Goal: Communication & Community: Answer question/provide support

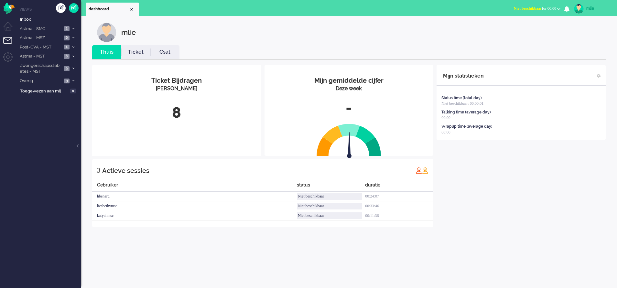
click at [518, 5] on button "Niet beschikbaar for 00:00" at bounding box center [537, 8] width 54 height 9
click at [517, 29] on label "Online" at bounding box center [533, 28] width 51 height 5
click at [75, 28] on span at bounding box center [73, 29] width 5 height 4
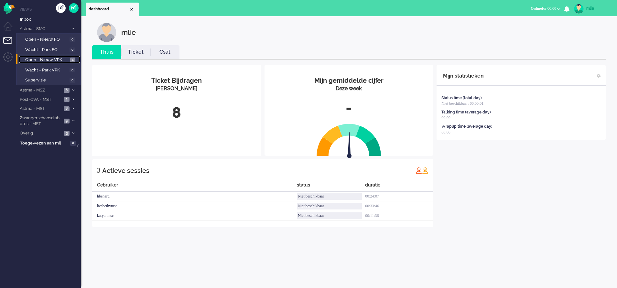
click at [48, 59] on span "Open - Nieuw VPK" at bounding box center [46, 60] width 43 height 6
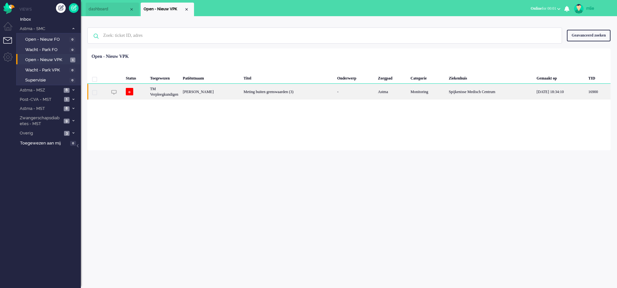
click at [254, 87] on div "Meting buiten grenswaarden (3)" at bounding box center [287, 92] width 93 height 16
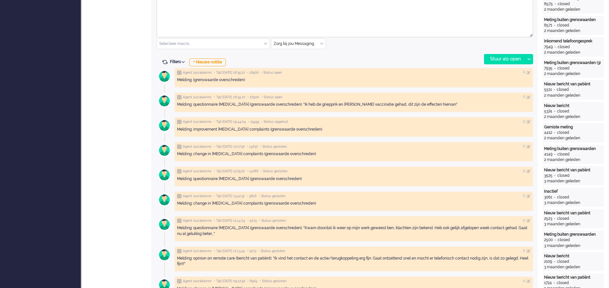
scroll to position [194, 0]
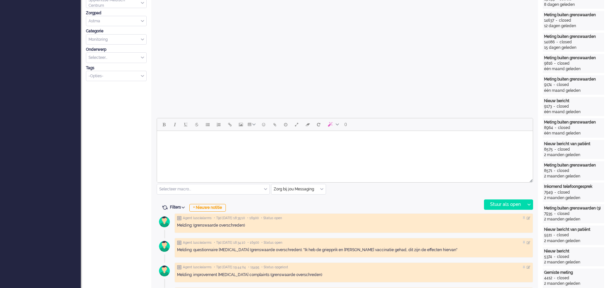
click at [187, 147] on html at bounding box center [345, 139] width 376 height 16
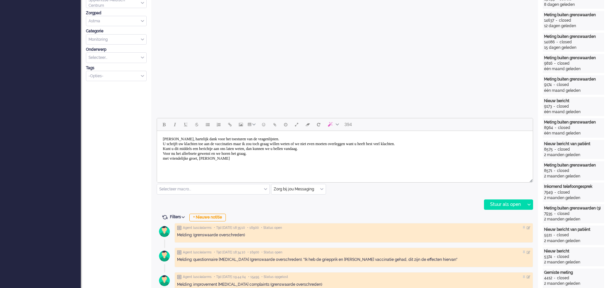
click at [199, 155] on body "Dag mw Hartkamp, hartelijk dank voor het toesturen van de vragenlijsten. U schr…" at bounding box center [345, 149] width 371 height 31
click at [283, 160] on body "Dag mw Hartkamp, hartelijk dank voor het toesturen van de vragenlijsten. U schr…" at bounding box center [345, 149] width 371 height 31
click at [513, 203] on div "Stuur als open" at bounding box center [505, 205] width 40 height 10
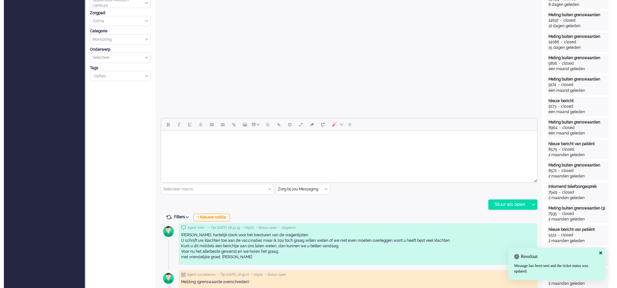
scroll to position [0, 0]
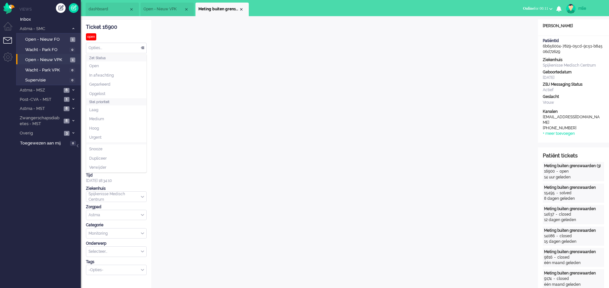
click at [144, 48] on div "Opties..." at bounding box center [116, 48] width 60 height 10
click at [106, 91] on li "Opgelost" at bounding box center [116, 93] width 60 height 9
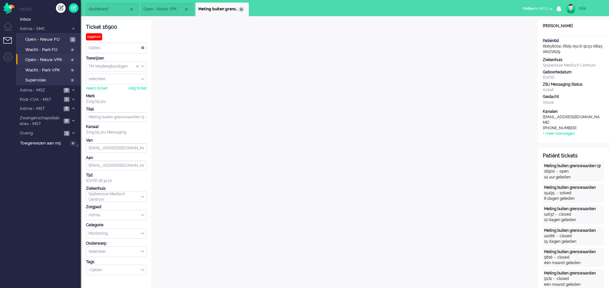
click at [242, 10] on div "Close tab" at bounding box center [241, 9] width 5 height 5
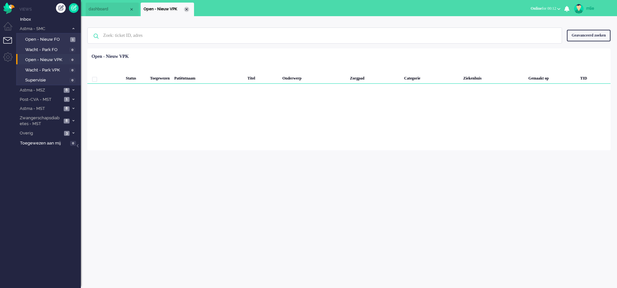
click at [188, 10] on div "Close tab" at bounding box center [186, 9] width 5 height 5
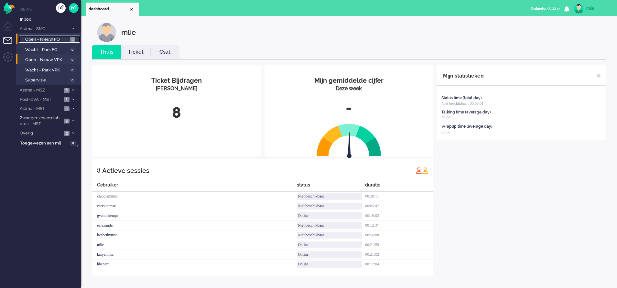
click at [38, 38] on span "Open - Nieuw FO" at bounding box center [46, 40] width 43 height 6
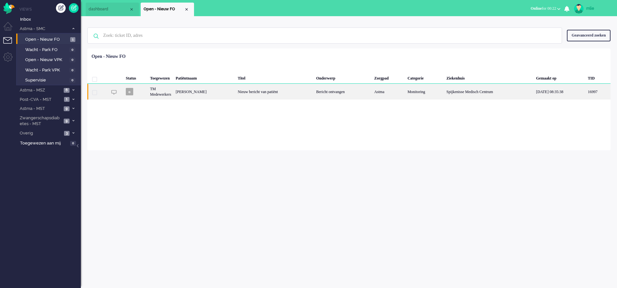
click at [330, 90] on div "Bericht ontvangen" at bounding box center [343, 92] width 58 height 16
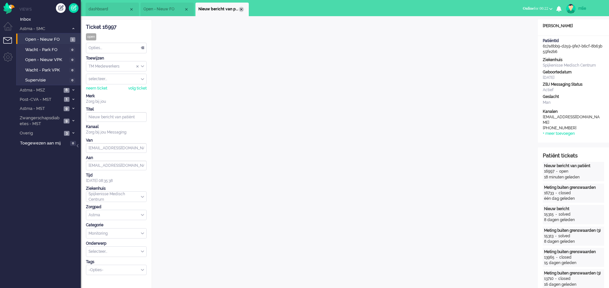
click at [243, 8] on div "Close tab" at bounding box center [241, 9] width 5 height 5
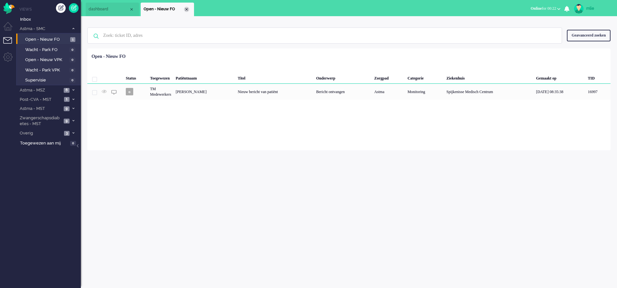
click at [186, 10] on div "Close tab" at bounding box center [186, 9] width 5 height 5
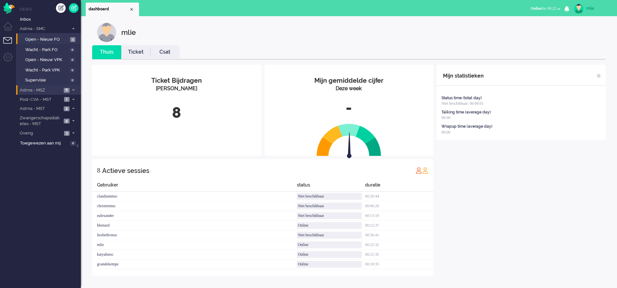
click at [73, 91] on icon at bounding box center [73, 90] width 2 height 2
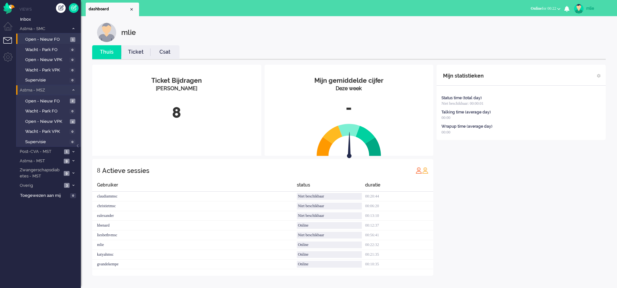
click at [71, 89] on span at bounding box center [73, 91] width 5 height 4
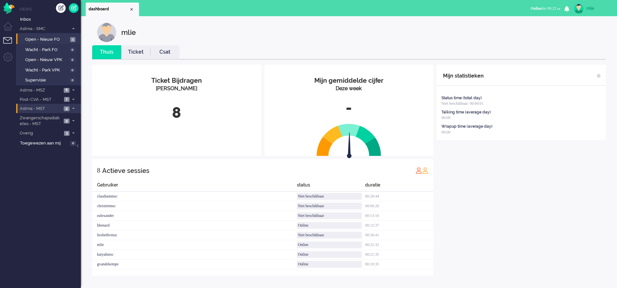
click at [70, 106] on li "Astma - MST 9" at bounding box center [48, 108] width 65 height 9
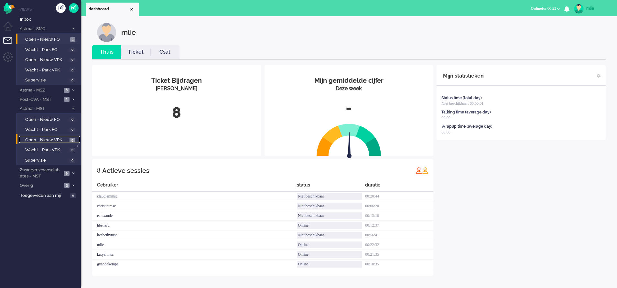
click at [43, 138] on span "Open - Nieuw VPK" at bounding box center [46, 140] width 43 height 6
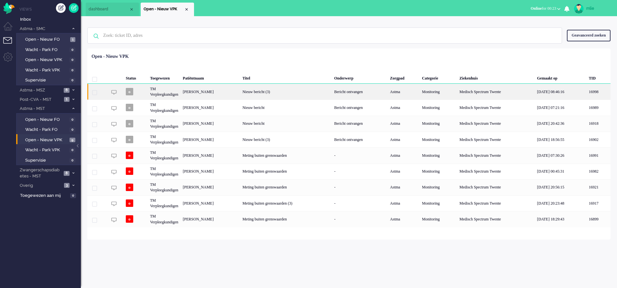
click at [298, 93] on div "Nieuw bericht (3)" at bounding box center [286, 92] width 92 height 16
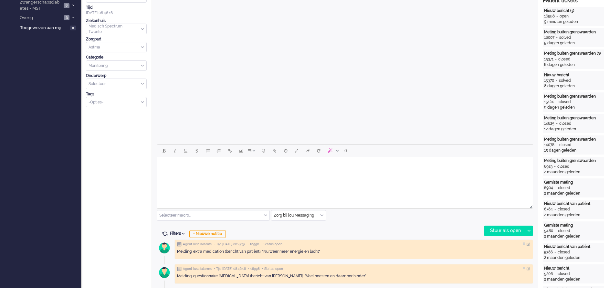
scroll to position [216, 0]
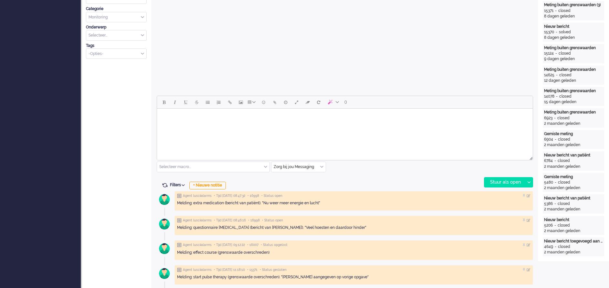
click at [265, 166] on div "Selecteer macro..." at bounding box center [213, 167] width 112 height 10
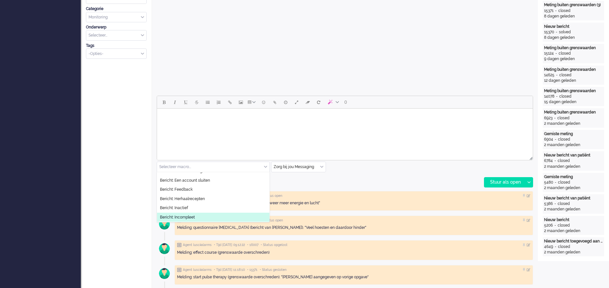
scroll to position [0, 0]
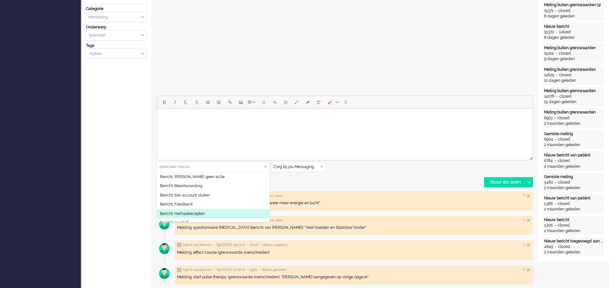
click at [192, 211] on span "Bericht: Herhaalrecepten" at bounding box center [182, 213] width 45 height 5
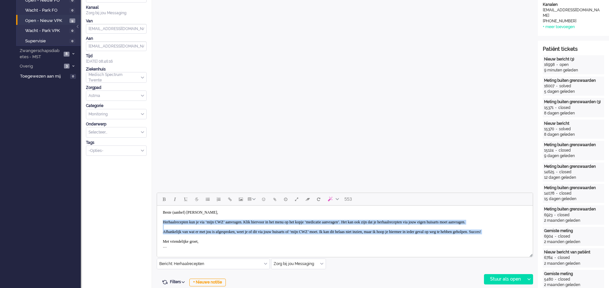
scroll to position [34, 0]
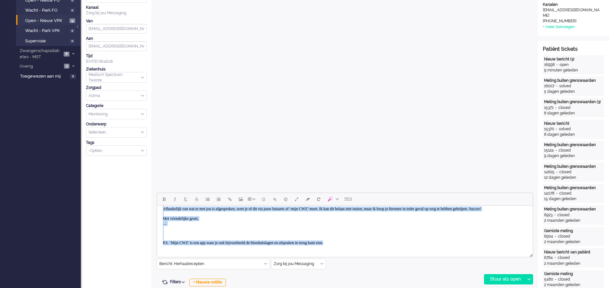
drag, startPoint x: 161, startPoint y: 221, endPoint x: 372, endPoint y: 241, distance: 212.1
click at [379, 248] on body "Beste (aanhef) Welles, Herhaalrecepten kun je via ‘mijn CWZ’ aanvragen. Klik hi…" at bounding box center [345, 216] width 371 height 65
copy body "Herhaalrecepten kun je via ‘mijn CWZ’ aanvragen. Klik hiervoor in het menu op h…"
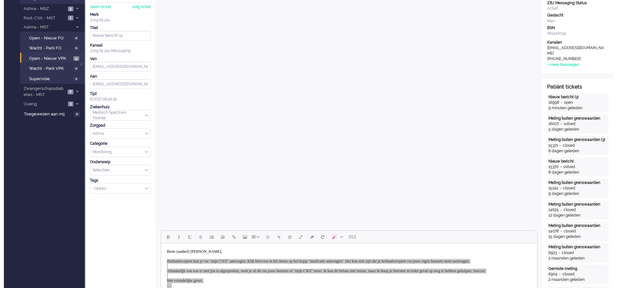
scroll to position [0, 0]
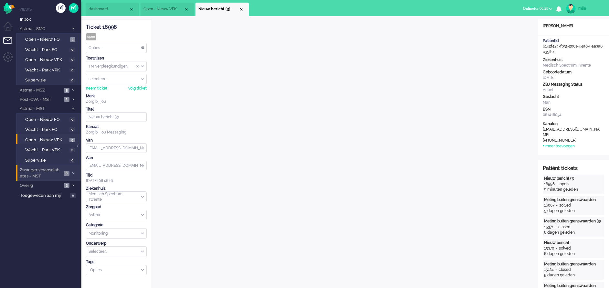
click at [74, 170] on li "Zwangerschapsdiabetes - MST 8" at bounding box center [48, 172] width 65 height 15
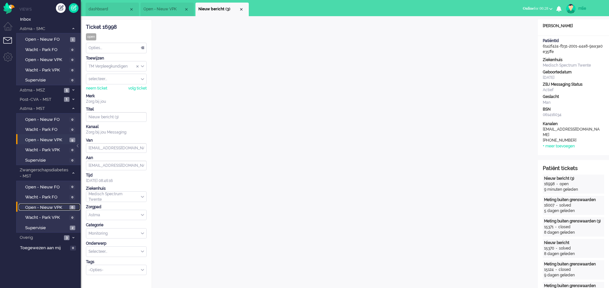
click at [57, 207] on span "Open - Nieuw VPK" at bounding box center [46, 208] width 43 height 6
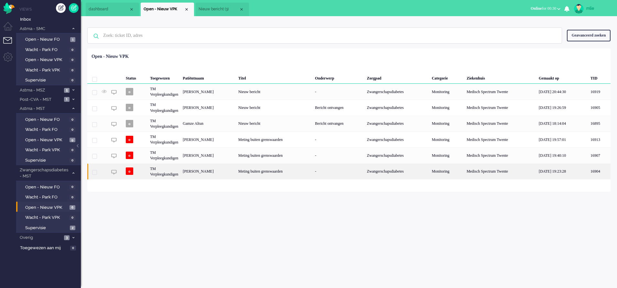
click at [279, 174] on div "Meting buiten grenswaarden" at bounding box center [274, 172] width 77 height 16
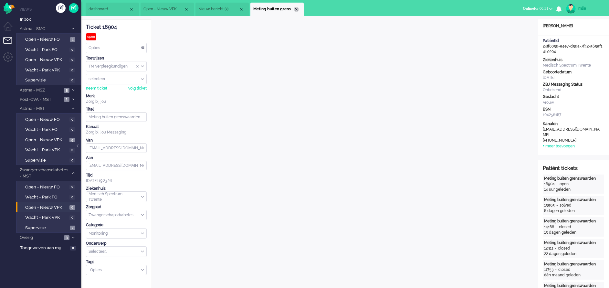
click at [297, 10] on div "Close tab" at bounding box center [296, 9] width 5 height 5
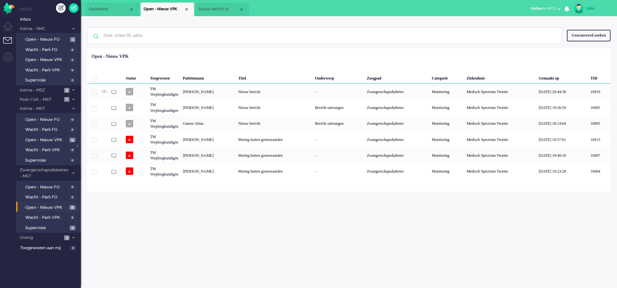
click at [226, 5] on li "Nieuw bericht (3)" at bounding box center [222, 10] width 53 height 14
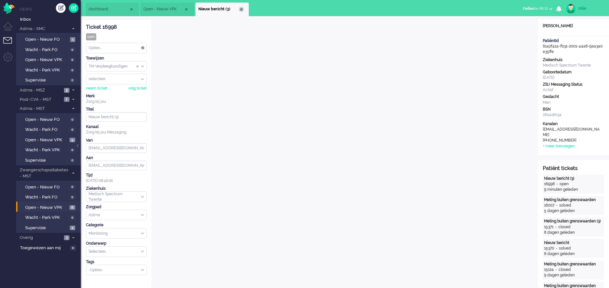
click at [242, 8] on div "Close tab" at bounding box center [241, 9] width 5 height 5
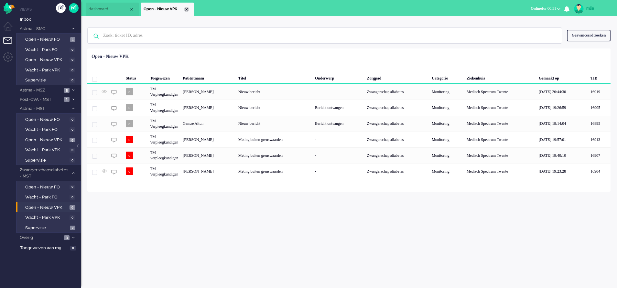
click at [187, 10] on div "Close tab" at bounding box center [186, 9] width 5 height 5
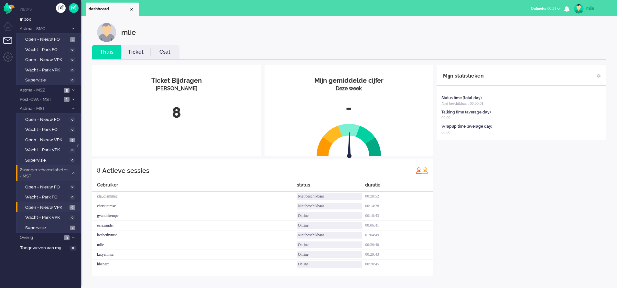
click at [75, 172] on span at bounding box center [73, 174] width 5 height 4
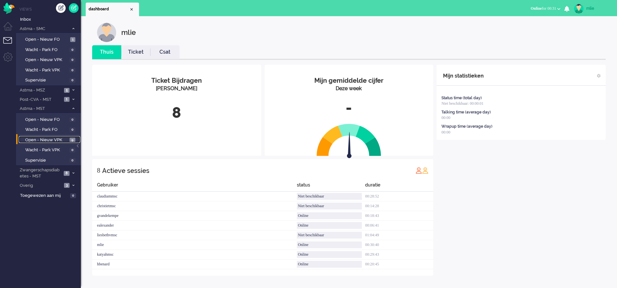
click at [50, 140] on span "Open - Nieuw VPK" at bounding box center [46, 140] width 43 height 6
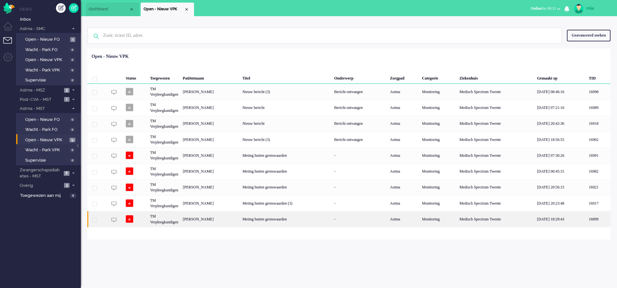
click at [326, 217] on div "Meting buiten grenswaarden" at bounding box center [286, 219] width 92 height 16
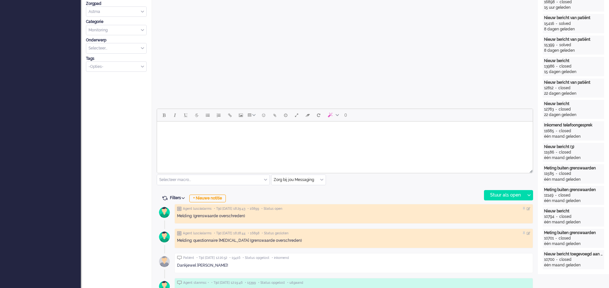
scroll to position [194, 0]
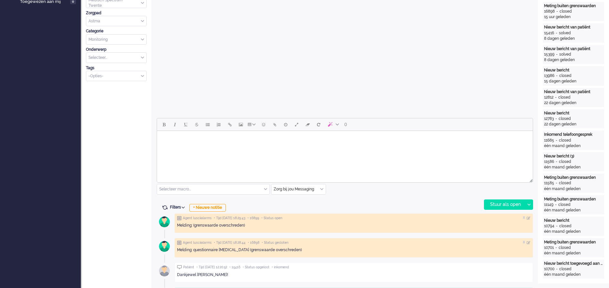
click at [190, 147] on html at bounding box center [345, 139] width 376 height 16
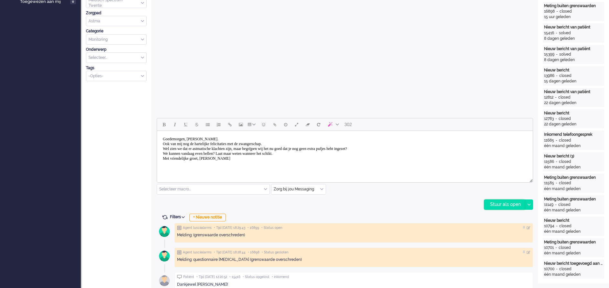
click at [505, 205] on div "Stuur als open" at bounding box center [505, 205] width 40 height 10
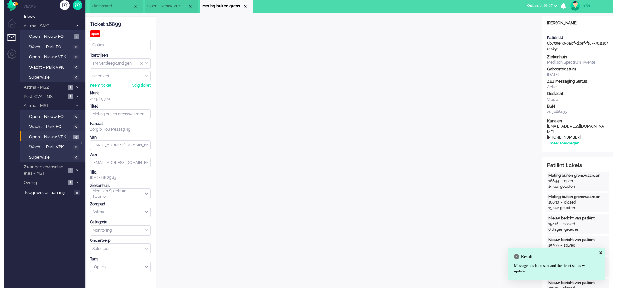
scroll to position [0, 0]
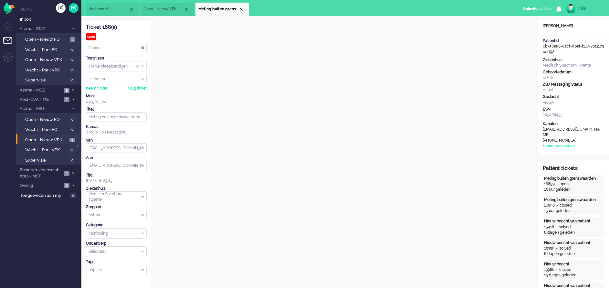
click at [141, 47] on div "Opties..." at bounding box center [116, 48] width 60 height 10
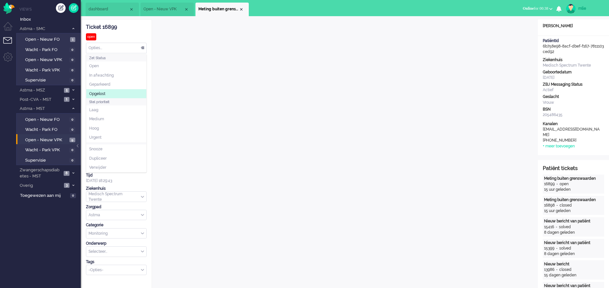
click at [112, 95] on li "Opgelost" at bounding box center [116, 93] width 60 height 9
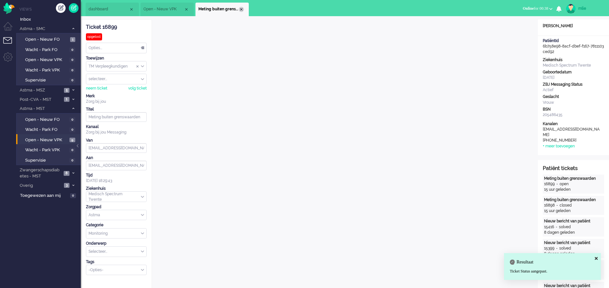
click at [243, 11] on div "Close tab" at bounding box center [241, 9] width 5 height 5
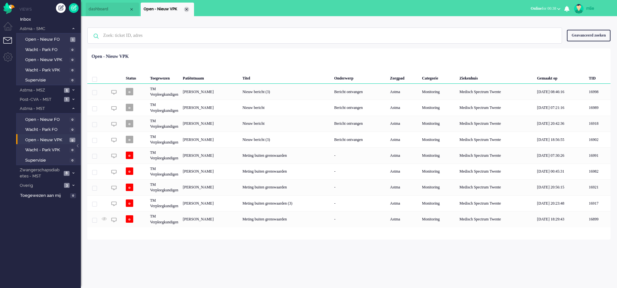
click at [187, 11] on div "Close tab" at bounding box center [186, 9] width 5 height 5
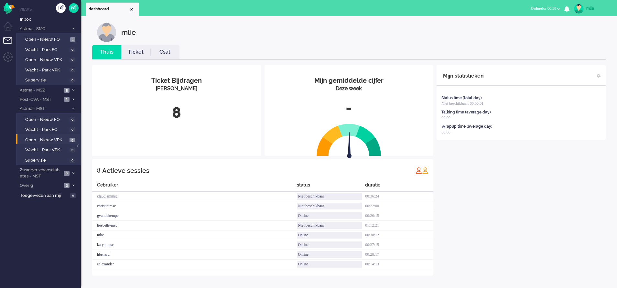
click at [139, 55] on link "Ticket" at bounding box center [135, 51] width 29 height 7
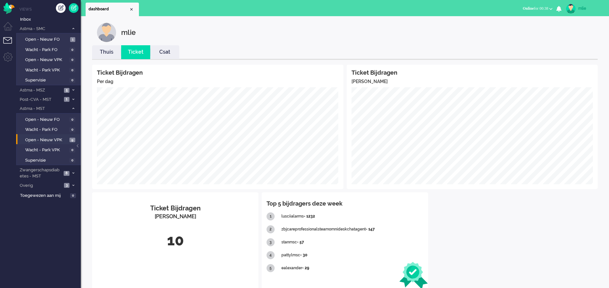
click at [98, 53] on link "Thuis" at bounding box center [106, 51] width 29 height 7
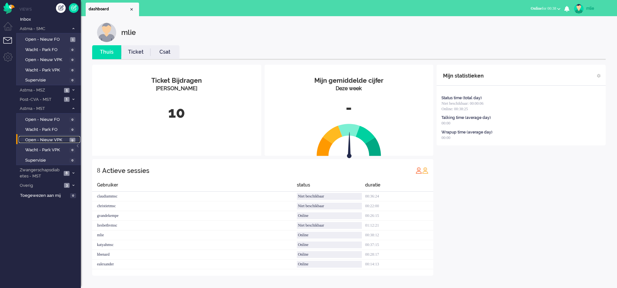
click at [43, 138] on span "Open - Nieuw VPK" at bounding box center [46, 140] width 43 height 6
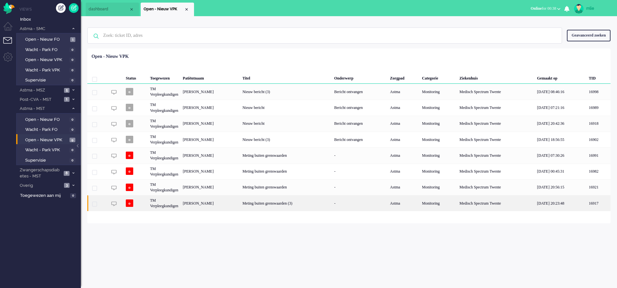
click at [332, 201] on div "Meting buiten grenswaarden (3)" at bounding box center [286, 203] width 92 height 16
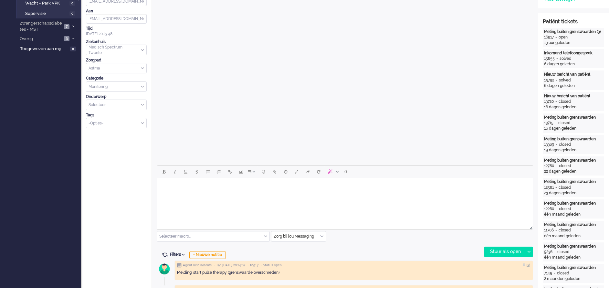
scroll to position [145, 0]
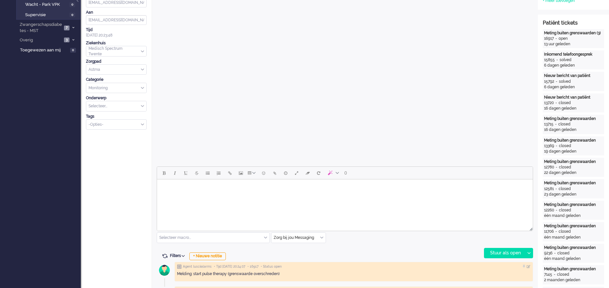
click at [178, 193] on html at bounding box center [345, 187] width 376 height 16
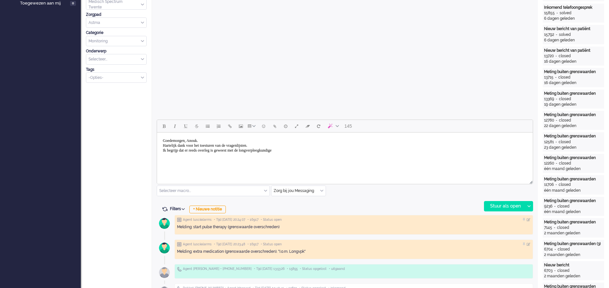
scroll to position [194, 0]
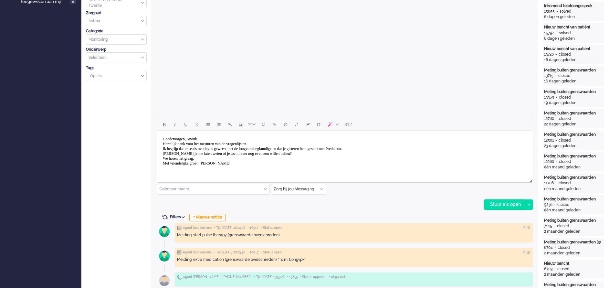
click at [494, 202] on div "Stuur als open" at bounding box center [505, 205] width 40 height 10
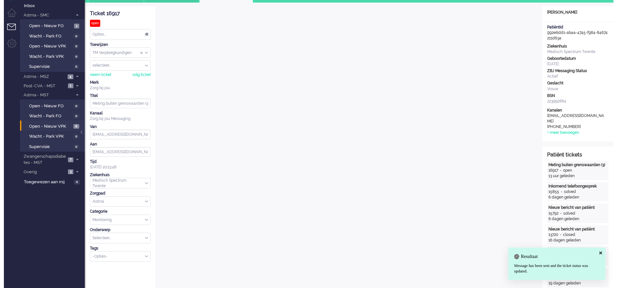
scroll to position [0, 0]
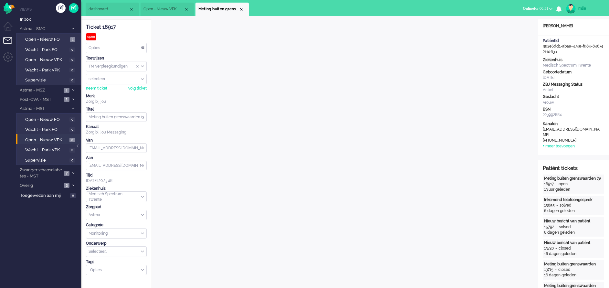
click at [143, 47] on div "Opties..." at bounding box center [116, 48] width 60 height 10
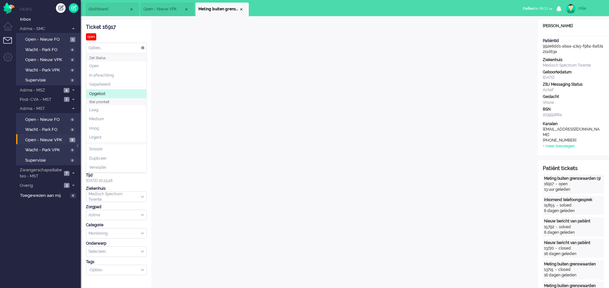
click at [103, 91] on span "Opgelost" at bounding box center [97, 93] width 16 height 5
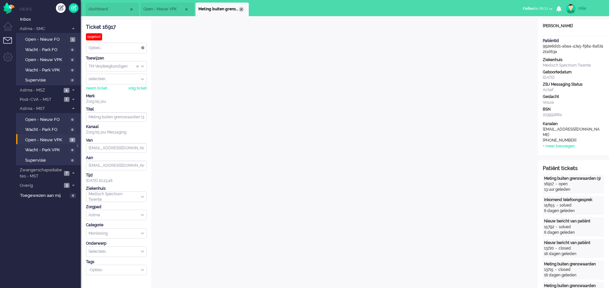
click at [243, 10] on div "Close tab" at bounding box center [241, 9] width 5 height 5
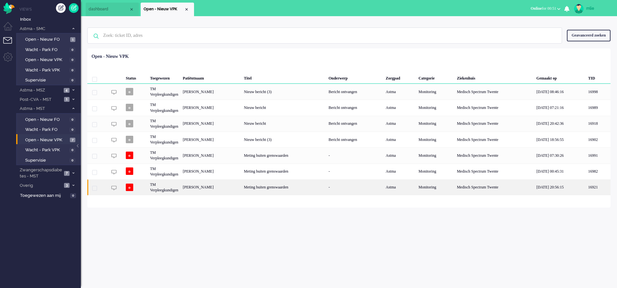
click at [326, 188] on div "Meting buiten grenswaarden" at bounding box center [283, 187] width 85 height 16
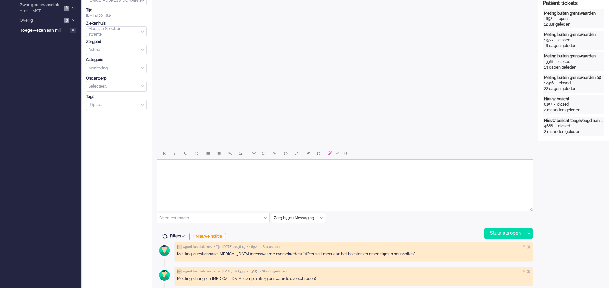
scroll to position [194, 0]
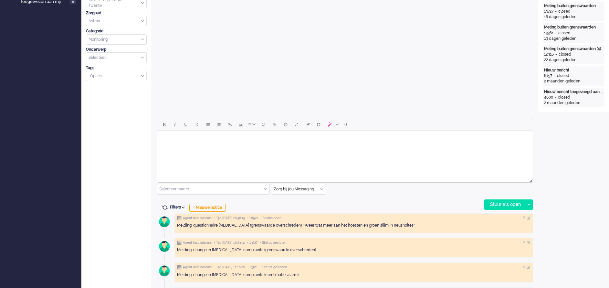
click at [264, 189] on div "Selecteer macro..." at bounding box center [213, 189] width 112 height 10
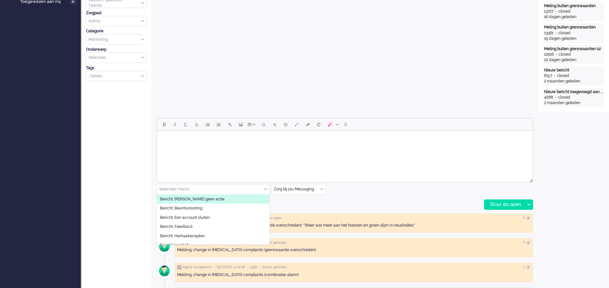
click at [184, 200] on span "Bericht: [PERSON_NAME] geen actie" at bounding box center [192, 199] width 65 height 5
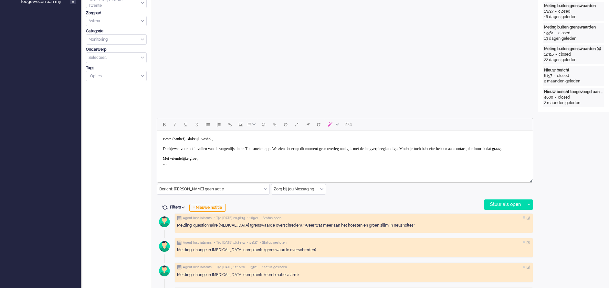
click at [192, 139] on body "Beste (aanhef) Blokzijl- Voshol, Dankjewel voor het invullen van de vragenlijst…" at bounding box center [345, 152] width 371 height 36
click at [301, 148] on body "Beste mw Blokzijl- Voshol, Dankjewel voor het invullen van de vragenlijst in de…" at bounding box center [345, 152] width 371 height 36
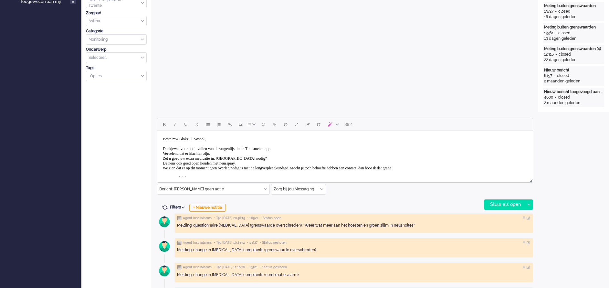
click at [321, 167] on body "Beste mw Blokzijl- Voshol, Dankjewel voor het invullen van de vragenlijst in de…" at bounding box center [345, 161] width 371 height 55
click at [353, 169] on body "Beste mw Blokzijl- Voshol, Dankjewel voor het invullen van de vragenlijst in de…" at bounding box center [345, 161] width 371 height 55
click at [440, 167] on body "Beste mw Blokzijl- Voshol, Dankjewel voor het invullen van de vragenlijst in de…" at bounding box center [345, 161] width 371 height 55
click at [177, 149] on body "Beste mw Blokzijl- Voshol, Dankjewel voor het invullen van de vragenlijst in de…" at bounding box center [345, 161] width 371 height 55
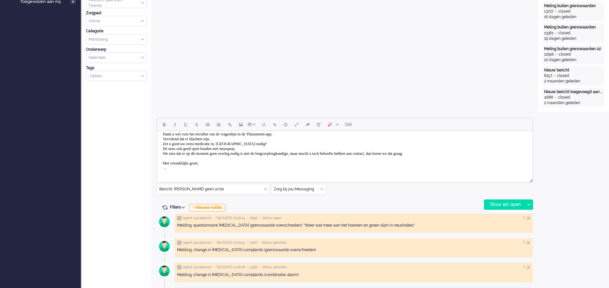
click at [174, 175] on html "Beste mw Blokzijl- Voshol, Dank u wel voor het invullen van de vragenlijst in d…" at bounding box center [345, 146] width 376 height 60
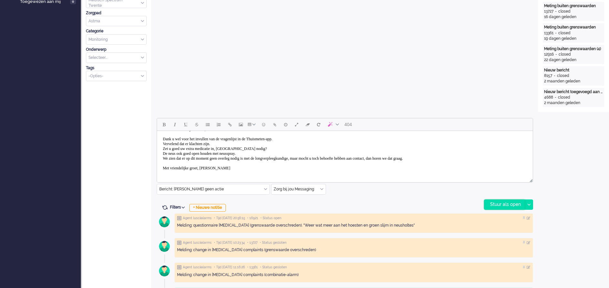
click at [488, 203] on div "Stuur als open" at bounding box center [505, 205] width 40 height 10
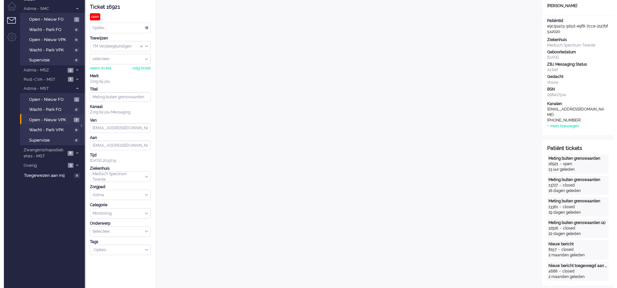
scroll to position [0, 0]
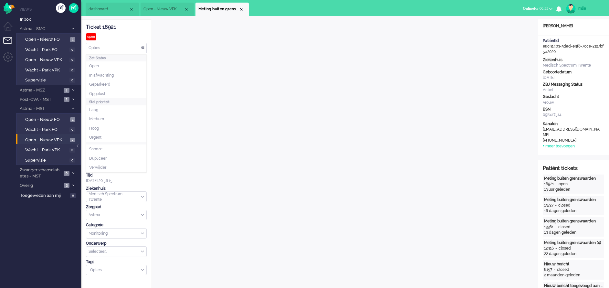
click at [141, 45] on div "Opties..." at bounding box center [116, 48] width 60 height 10
click at [105, 91] on span "Opgelost" at bounding box center [97, 93] width 16 height 5
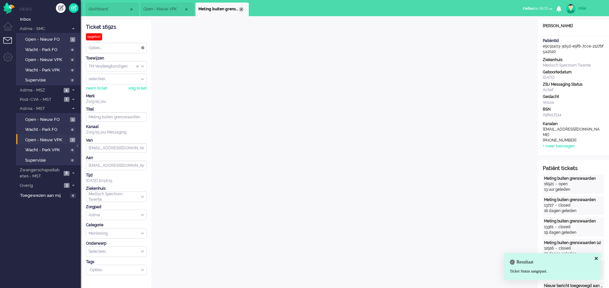
click at [241, 10] on div "Close tab" at bounding box center [241, 9] width 5 height 5
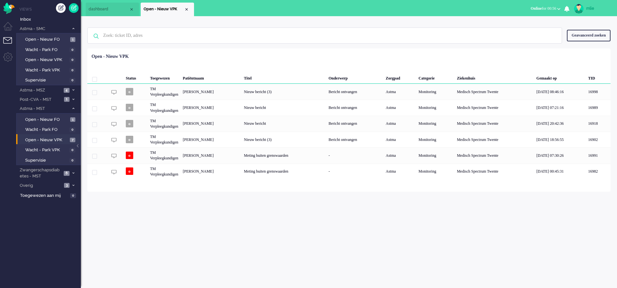
click at [183, 9] on span "Open - Nieuw VPK" at bounding box center [164, 8] width 40 height 5
click at [185, 8] on div "Close tab" at bounding box center [186, 9] width 5 height 5
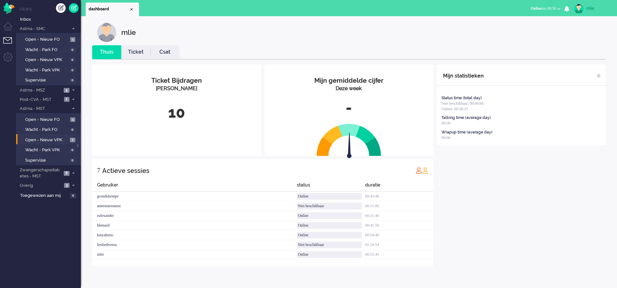
click at [139, 60] on div "Mijn gemiddelde cijfer Deze week - Ticket Bijdragen Per Kanaal 10 7 Actieve ses…" at bounding box center [348, 165] width 513 height 211
click at [131, 50] on link "Ticket" at bounding box center [135, 51] width 29 height 7
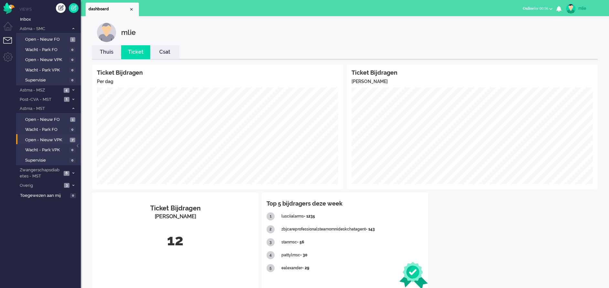
click at [104, 52] on link "Thuis" at bounding box center [106, 51] width 29 height 7
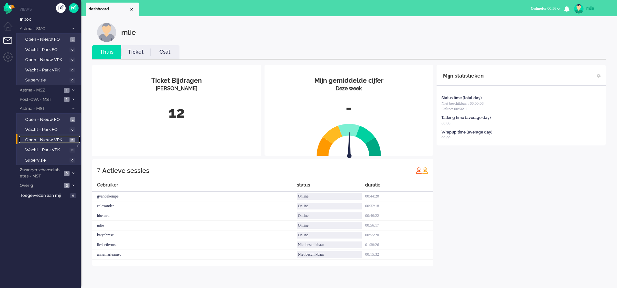
click at [28, 139] on span "Open - Nieuw VPK" at bounding box center [46, 140] width 43 height 6
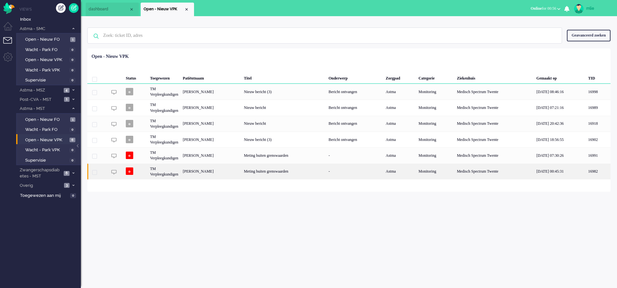
click at [416, 170] on div "Astma" at bounding box center [399, 172] width 33 height 16
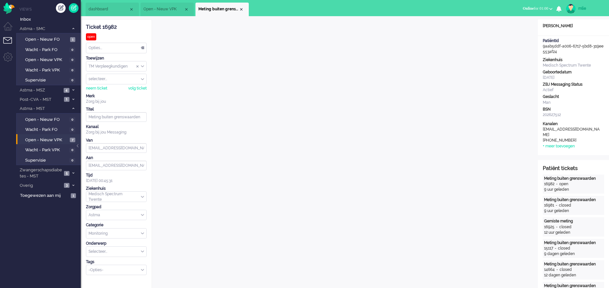
click at [534, 7] on span "Online for 01:00" at bounding box center [536, 8] width 26 height 5
click at [508, 19] on label "Niet beschikbaar" at bounding box center [525, 21] width 51 height 5
click at [525, 8] on span "Niet beschikbaar" at bounding box center [520, 8] width 28 height 5
click at [508, 30] on label "Online" at bounding box center [525, 28] width 51 height 5
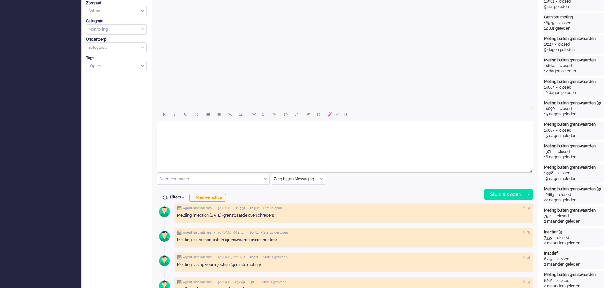
scroll to position [242, 0]
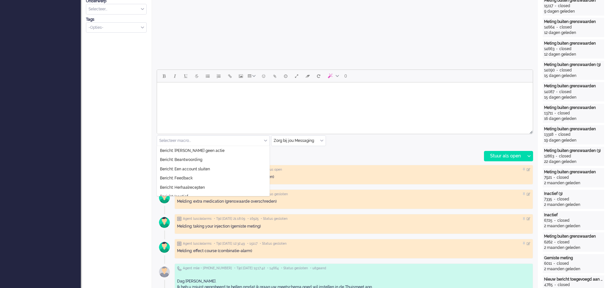
click at [266, 140] on div "Selecteer macro..." at bounding box center [213, 141] width 112 height 10
click at [197, 156] on li "Bericht: Beantwoording" at bounding box center [213, 159] width 112 height 9
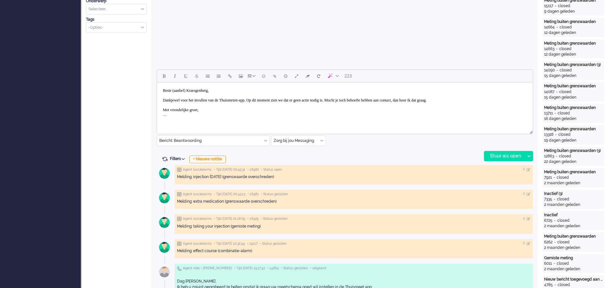
click at [192, 91] on body "Beste (aanhef) Kraesgenberg, Dankjewel voor het invullen van de Thuismeten-app.…" at bounding box center [345, 103] width 371 height 36
drag, startPoint x: 268, startPoint y: 99, endPoint x: 452, endPoint y: 99, distance: 183.6
click at [452, 99] on body "Beste heer Kraesgenberg, Dankjewel voor het invullen van de Thuismeten-app. Op …" at bounding box center [345, 103] width 371 height 36
click at [179, 109] on body "Beste heer Kraesgenberg, Dankjewel voor het invullen van de Thuismeten-app. Klo…" at bounding box center [345, 107] width 371 height 45
click at [209, 108] on body "Beste heer Kraesgenberg, Dankjewel voor het invullen van de Thuismeten-app. Klo…" at bounding box center [345, 107] width 371 height 45
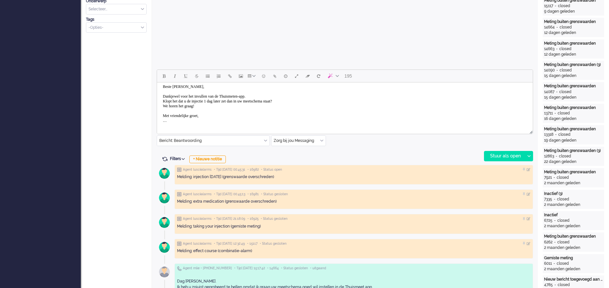
scroll to position [5, 0]
click at [180, 125] on body "Beste heer Kraesgenberg, Dankjewel voor het invullen van de Thuismeten-app. Klo…" at bounding box center [345, 102] width 371 height 45
click at [177, 100] on body "Beste heer Kraesgenberg, Dankjewel voor het invullen van de Thuismeten-app. Klo…" at bounding box center [345, 105] width 371 height 40
click at [497, 155] on div "Stuur als open" at bounding box center [505, 156] width 40 height 10
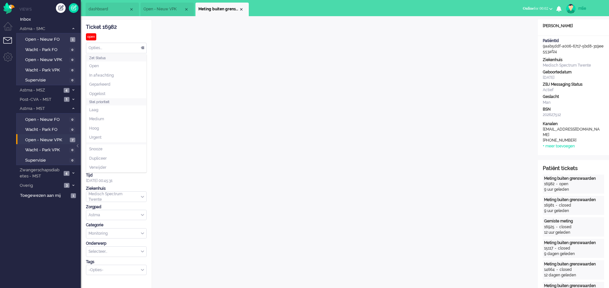
click at [143, 46] on div "Opties..." at bounding box center [116, 48] width 60 height 10
click at [102, 91] on span "Opgelost" at bounding box center [97, 93] width 16 height 5
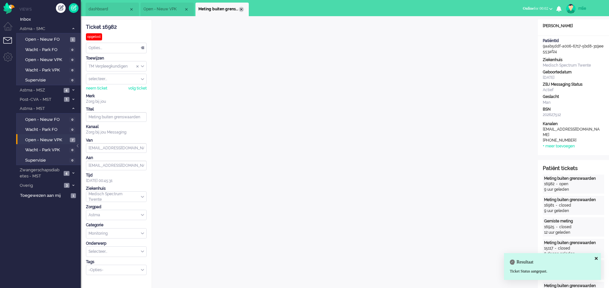
click at [239, 9] on div "Close tab" at bounding box center [241, 9] width 5 height 5
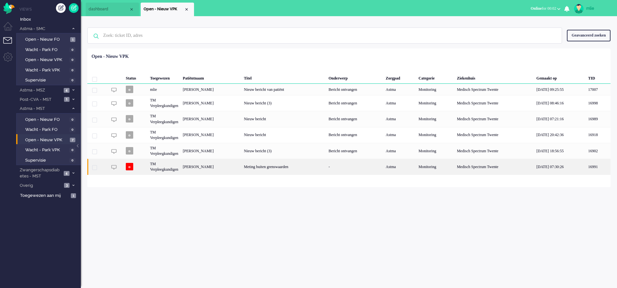
click at [357, 166] on div "-" at bounding box center [354, 167] width 57 height 16
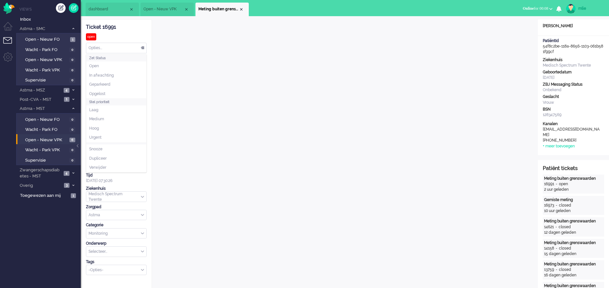
click at [143, 46] on div "Opties..." at bounding box center [116, 48] width 60 height 10
click at [99, 93] on span "Opgelost" at bounding box center [97, 93] width 16 height 5
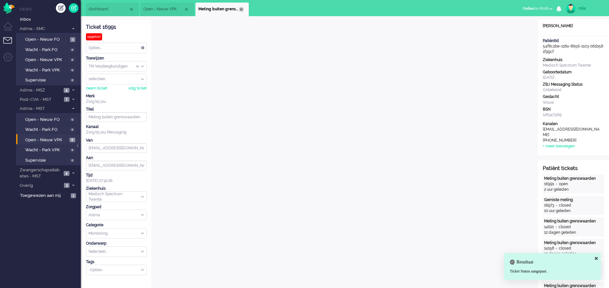
click at [242, 8] on div "Close tab" at bounding box center [241, 9] width 5 height 5
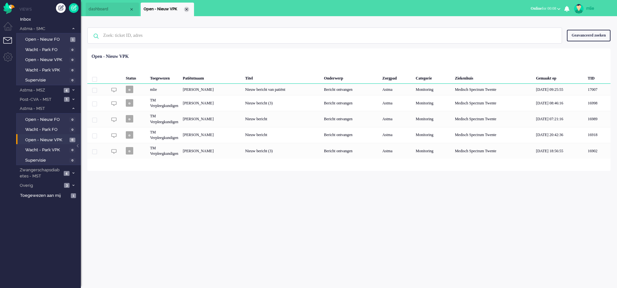
click at [187, 8] on div "Close tab" at bounding box center [186, 9] width 5 height 5
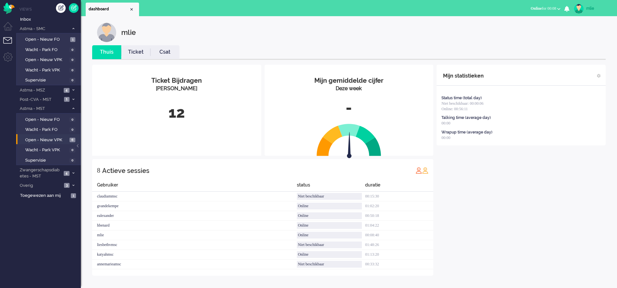
click at [130, 51] on link "Ticket" at bounding box center [135, 51] width 29 height 7
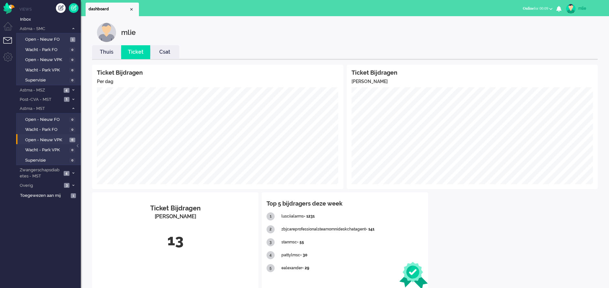
click at [103, 55] on link "Thuis" at bounding box center [106, 51] width 29 height 7
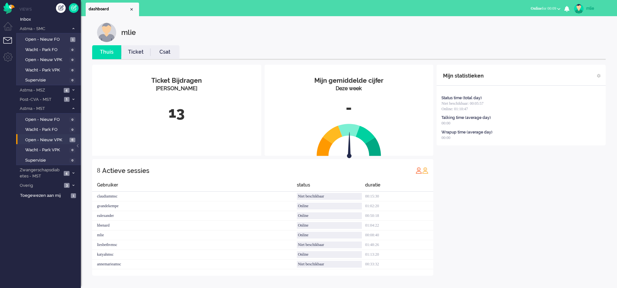
click at [136, 53] on link "Ticket" at bounding box center [135, 51] width 29 height 7
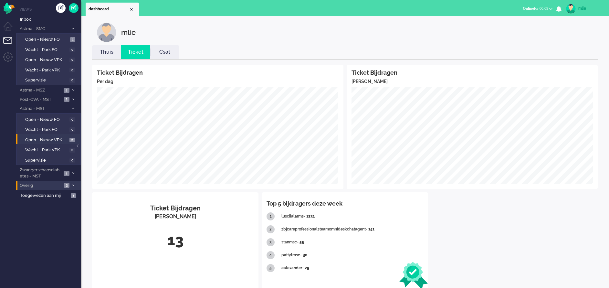
click at [39, 181] on li "Overig 3" at bounding box center [48, 185] width 65 height 9
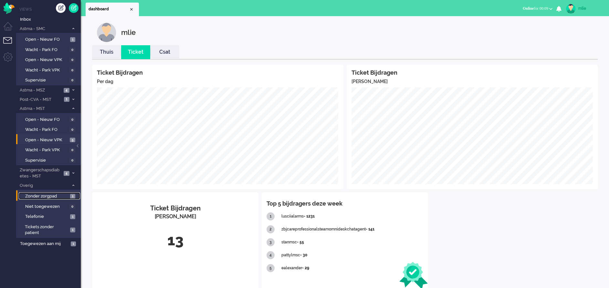
click at [54, 194] on span "Zonder zorgpad" at bounding box center [46, 196] width 43 height 6
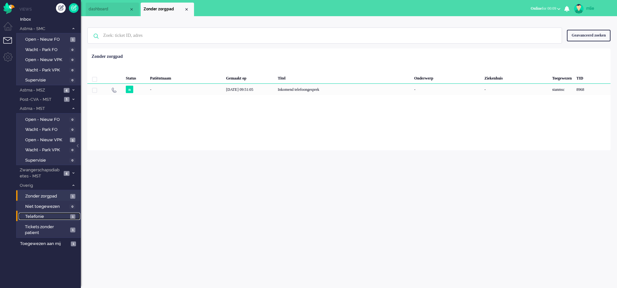
click at [60, 216] on span "Telefonie" at bounding box center [46, 217] width 43 height 6
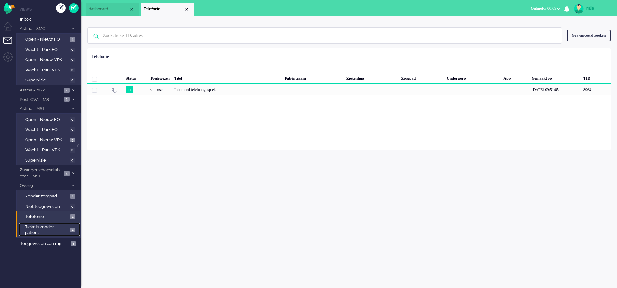
click at [37, 230] on span "Tickets zonder patient" at bounding box center [46, 230] width 43 height 12
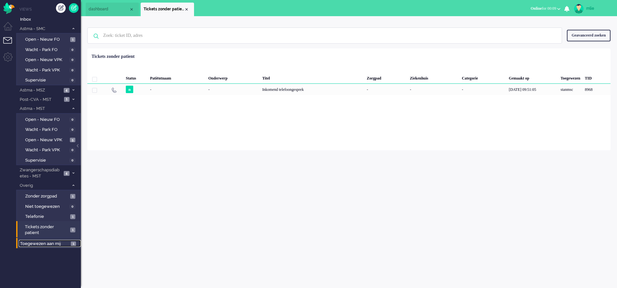
click at [48, 245] on span "Toegewezen aan mij" at bounding box center [44, 244] width 49 height 6
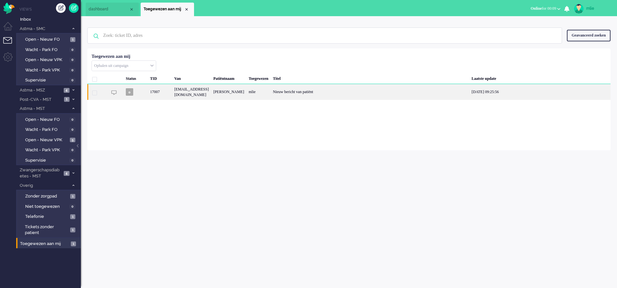
click at [340, 87] on div "Nieuw bericht van patiënt" at bounding box center [370, 92] width 198 height 16
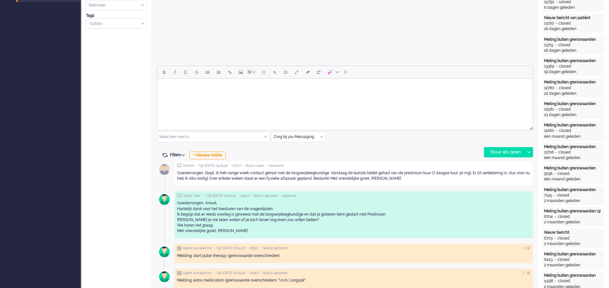
scroll to position [231, 0]
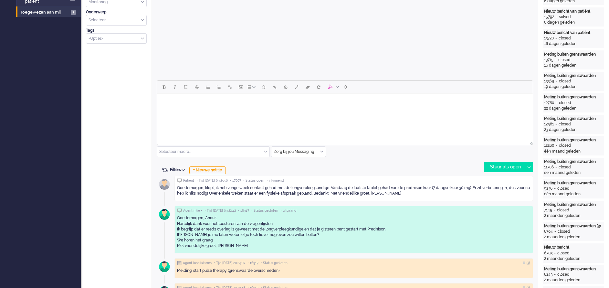
click at [208, 104] on body "Rich Text Area. Press ALT-0 for help." at bounding box center [345, 101] width 371 height 11
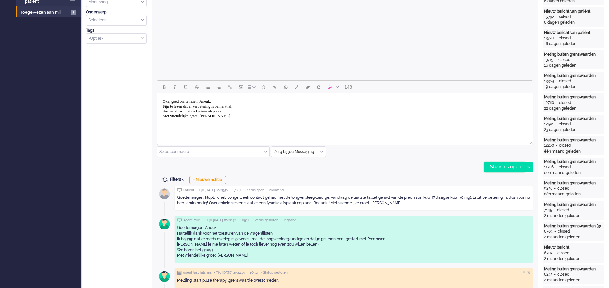
click at [505, 167] on div "Stuur als open" at bounding box center [505, 167] width 40 height 10
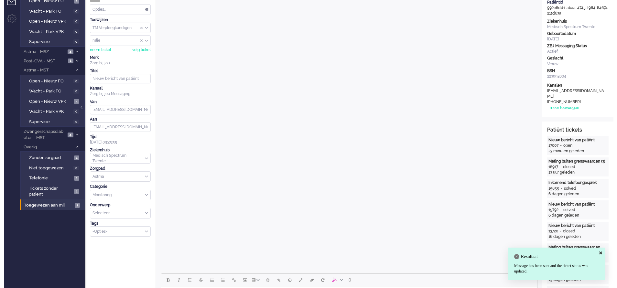
scroll to position [0, 0]
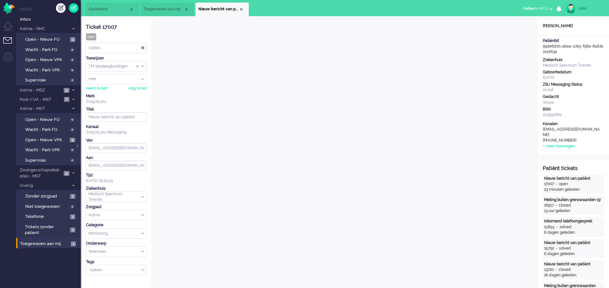
click at [137, 80] on span "Assign User" at bounding box center [137, 79] width 3 height 5
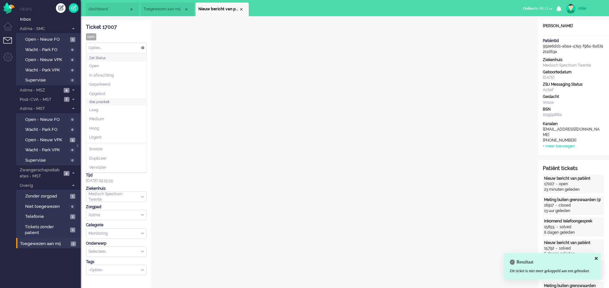
click at [144, 47] on div "Opties..." at bounding box center [116, 48] width 60 height 10
click at [109, 93] on li "Opgelost" at bounding box center [116, 93] width 60 height 9
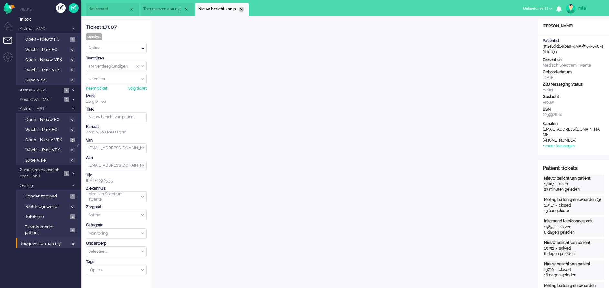
click at [241, 8] on div "Close tab" at bounding box center [241, 9] width 5 height 5
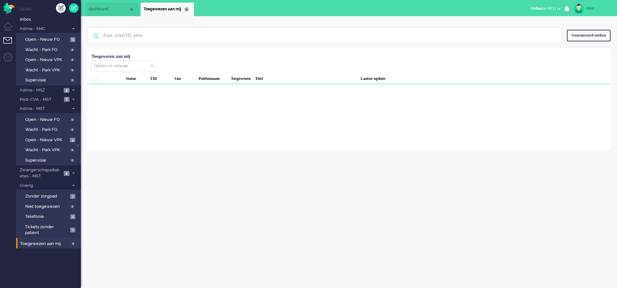
click at [185, 8] on div "Close tab" at bounding box center [186, 9] width 5 height 5
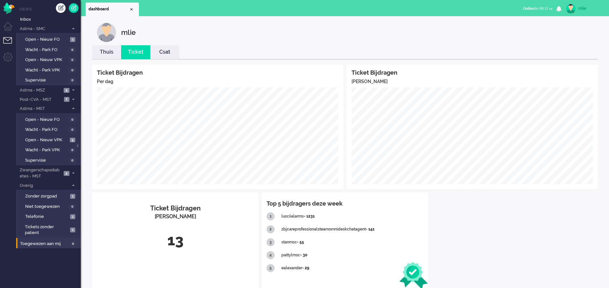
click at [108, 54] on link "Thuis" at bounding box center [106, 51] width 29 height 7
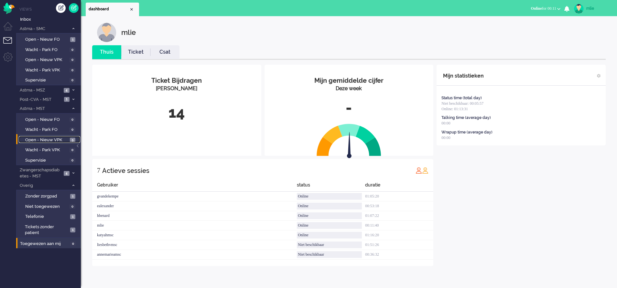
click at [43, 138] on span "Open - Nieuw VPK" at bounding box center [46, 140] width 43 height 6
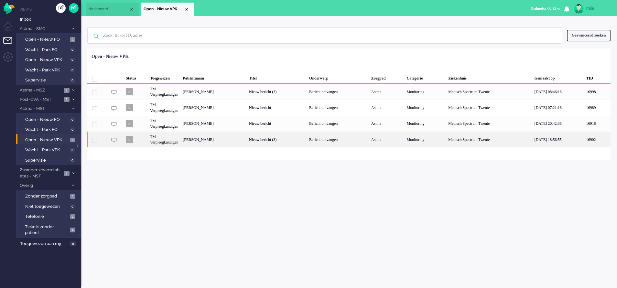
click at [341, 140] on div "Bericht ontvangen" at bounding box center [338, 140] width 62 height 16
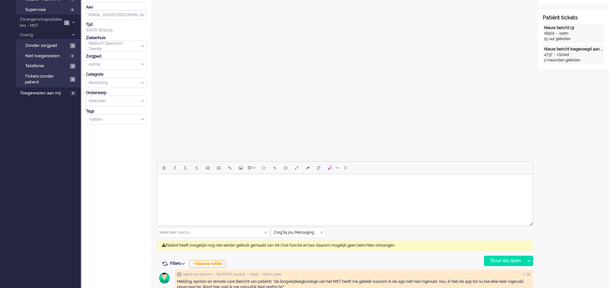
scroll to position [194, 0]
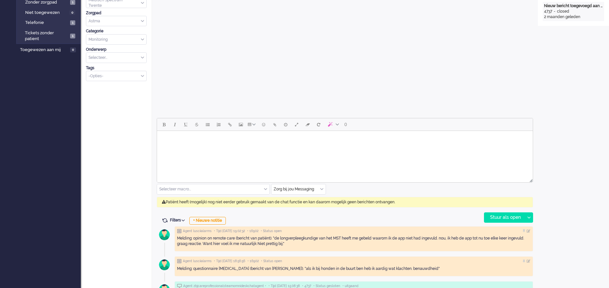
click at [321, 188] on div "Zorg bij jou Messaging" at bounding box center [299, 189] width 54 height 10
click at [294, 206] on span "uitgaand telefoon" at bounding box center [290, 208] width 32 height 5
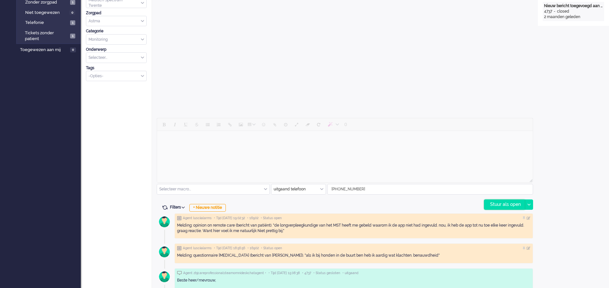
click at [494, 203] on div "Stuur als open" at bounding box center [505, 205] width 40 height 10
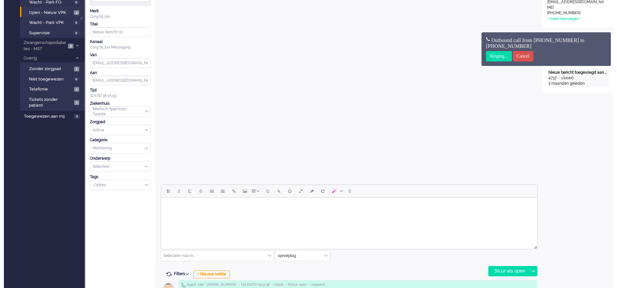
scroll to position [0, 0]
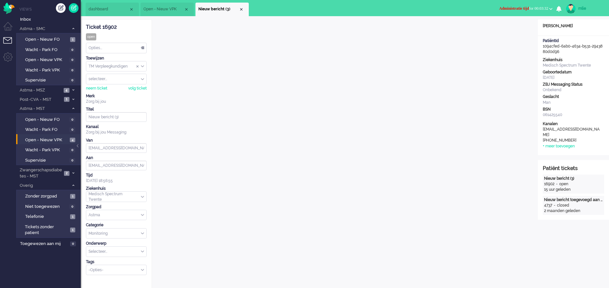
click at [141, 48] on div "Opties..." at bounding box center [116, 48] width 60 height 10
click at [95, 93] on span "Opgelost" at bounding box center [97, 93] width 16 height 5
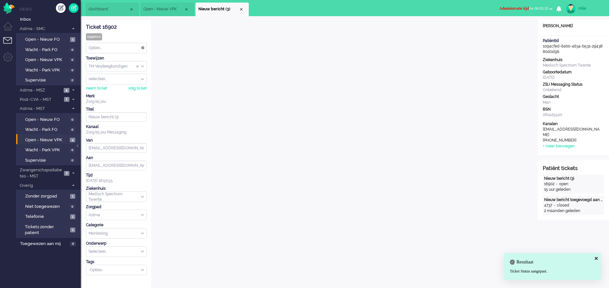
click at [242, 6] on li "Nieuw bericht (3)" at bounding box center [222, 10] width 53 height 14
click at [241, 8] on div "Close tab" at bounding box center [241, 9] width 5 height 5
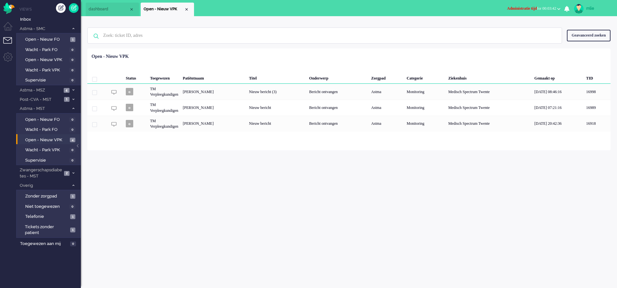
click at [507, 9] on span "Administratie tijd" at bounding box center [522, 8] width 30 height 5
click at [513, 30] on label "Online" at bounding box center [533, 28] width 51 height 5
click at [186, 8] on div "Close tab" at bounding box center [186, 9] width 5 height 5
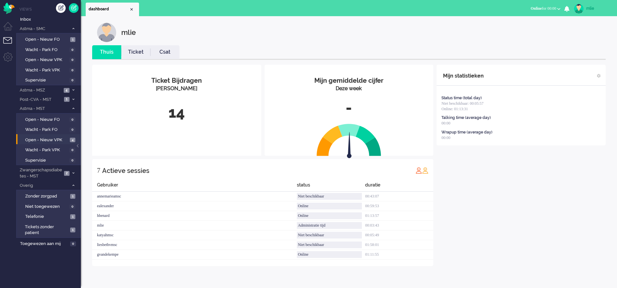
click at [135, 51] on link "Ticket" at bounding box center [135, 51] width 29 height 7
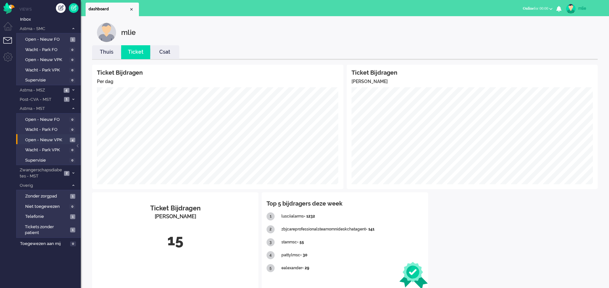
click at [104, 51] on link "Thuis" at bounding box center [106, 51] width 29 height 7
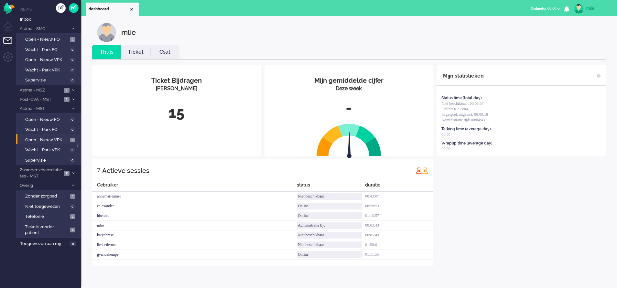
click at [137, 55] on link "Ticket" at bounding box center [135, 51] width 29 height 7
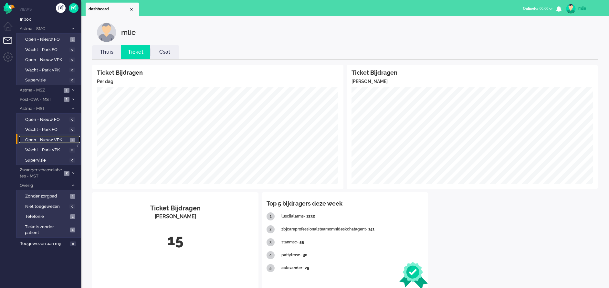
click at [34, 138] on span "Open - Nieuw VPK" at bounding box center [46, 140] width 43 height 6
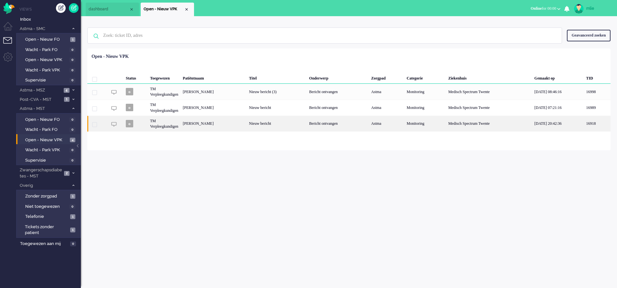
click at [355, 122] on div "Bericht ontvangen" at bounding box center [338, 124] width 62 height 16
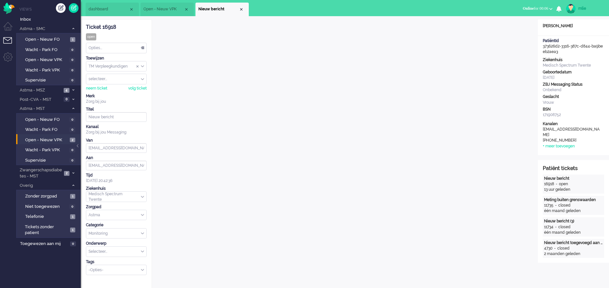
click at [144, 47] on div "Opties..." at bounding box center [116, 48] width 60 height 10
click at [97, 92] on span "Opgelost" at bounding box center [97, 93] width 16 height 5
click at [241, 7] on div "Close tab" at bounding box center [241, 9] width 5 height 5
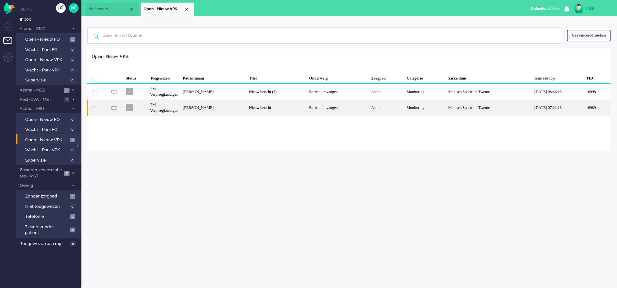
click at [328, 105] on div "Bericht ontvangen" at bounding box center [338, 108] width 62 height 16
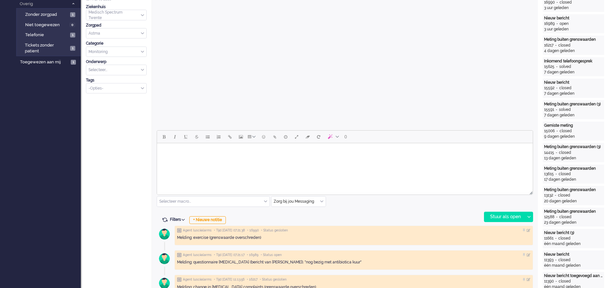
scroll to position [242, 0]
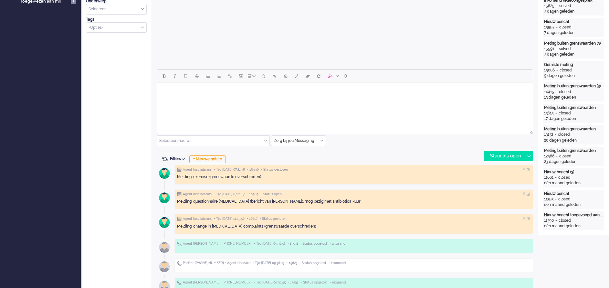
click at [320, 139] on div "Zorg bij jou Messaging" at bounding box center [299, 141] width 54 height 10
click at [302, 157] on li "uitgaand telefoon" at bounding box center [299, 159] width 54 height 9
click at [504, 156] on div "Stuur als open" at bounding box center [505, 156] width 40 height 10
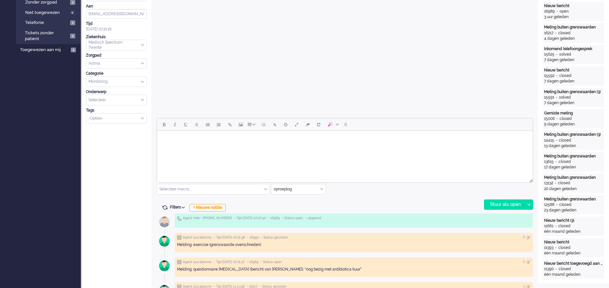
scroll to position [0, 0]
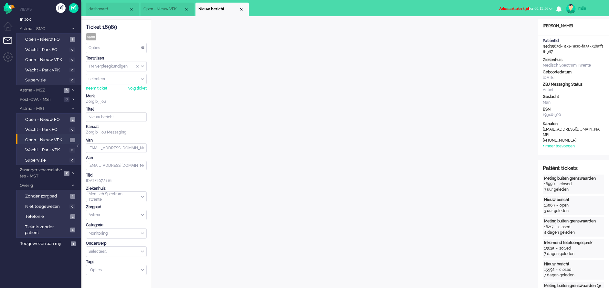
click at [144, 46] on div "Opties..." at bounding box center [116, 48] width 60 height 10
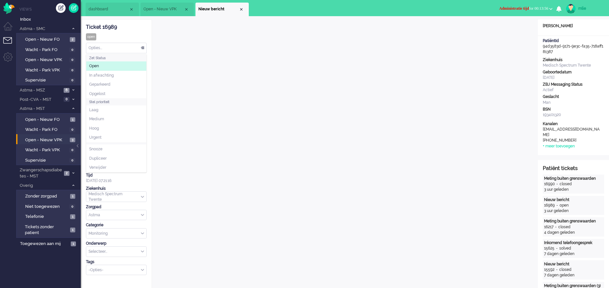
click at [115, 70] on li "Open" at bounding box center [116, 65] width 60 height 9
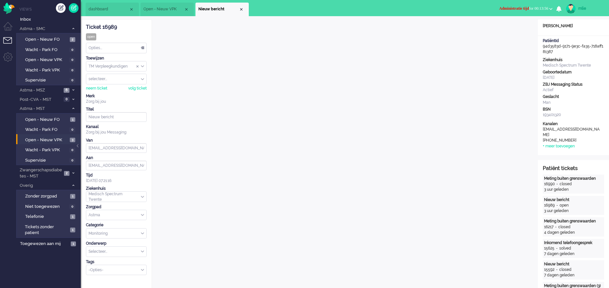
click at [141, 46] on div "Opties..." at bounding box center [116, 48] width 60 height 10
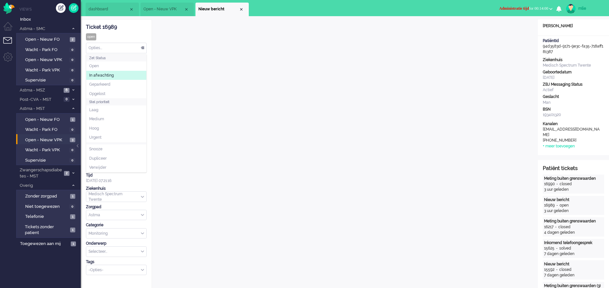
click at [104, 78] on span "In afwachting" at bounding box center [101, 75] width 25 height 5
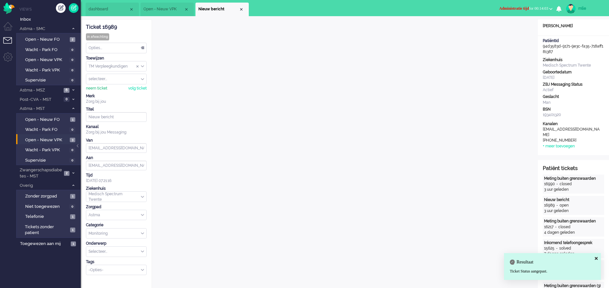
click at [98, 88] on div "neem ticket" at bounding box center [96, 88] width 21 height 5
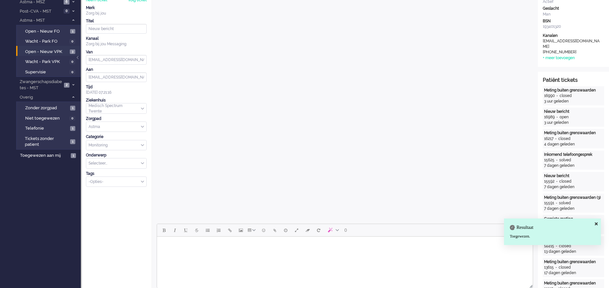
scroll to position [97, 0]
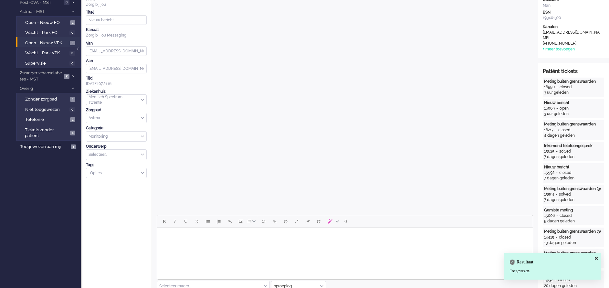
click at [141, 173] on div "Select Tags" at bounding box center [113, 173] width 55 height 7
click at [121, 181] on li "supervisie" at bounding box center [116, 182] width 60 height 9
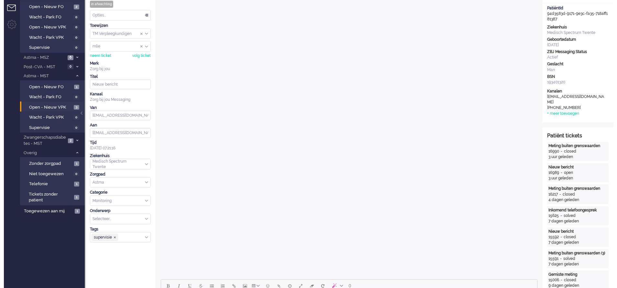
scroll to position [0, 0]
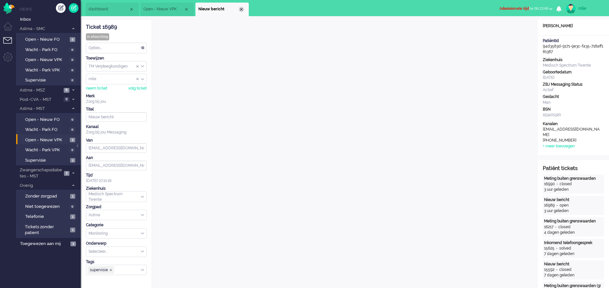
click at [241, 8] on div "Close tab" at bounding box center [241, 9] width 5 height 5
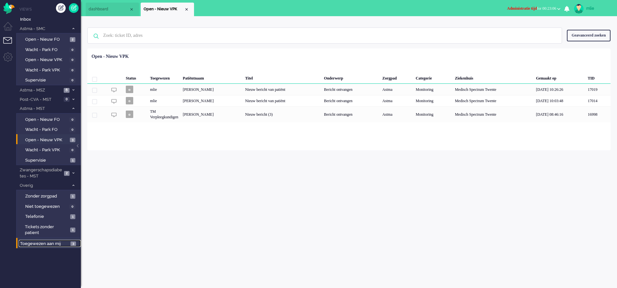
click at [44, 242] on span "Toegewezen aan mij" at bounding box center [44, 244] width 48 height 6
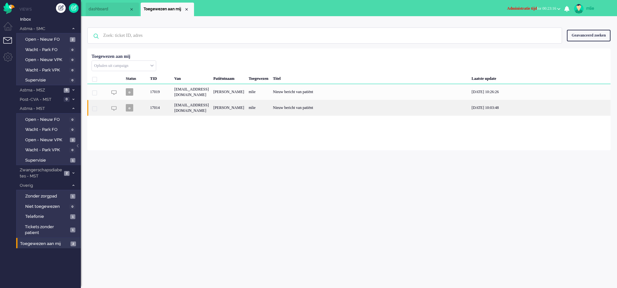
click at [271, 116] on div "mlie" at bounding box center [258, 108] width 24 height 16
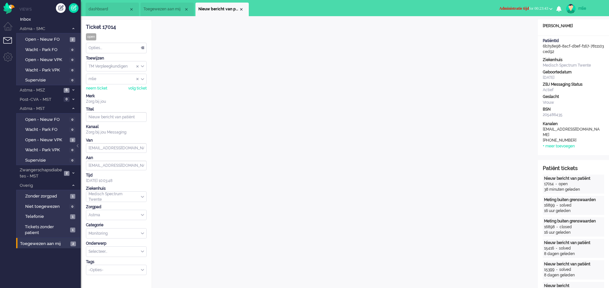
click at [499, 7] on span "Administratie tijd" at bounding box center [514, 8] width 30 height 5
click at [508, 29] on label "Online" at bounding box center [525, 28] width 51 height 5
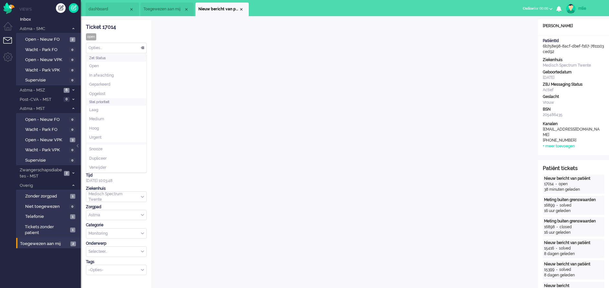
click at [144, 47] on div "Opties..." at bounding box center [116, 48] width 60 height 10
click at [104, 75] on span "In afwachting" at bounding box center [101, 75] width 25 height 5
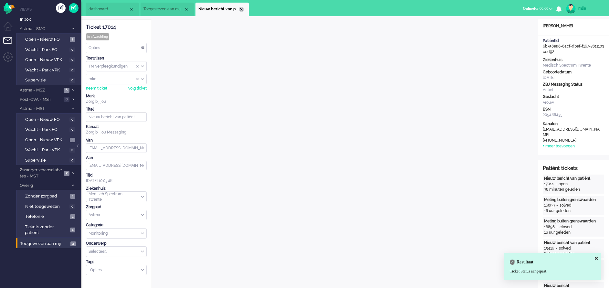
click at [244, 9] on div "Close tab" at bounding box center [241, 9] width 5 height 5
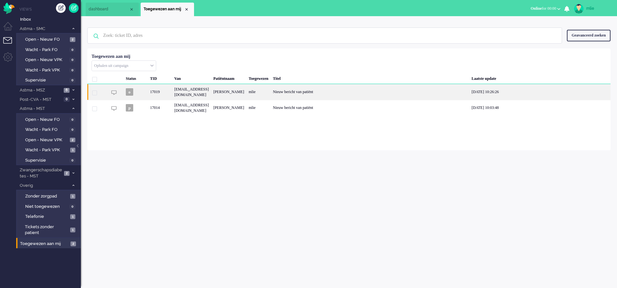
click at [271, 96] on div "mlie" at bounding box center [258, 92] width 24 height 16
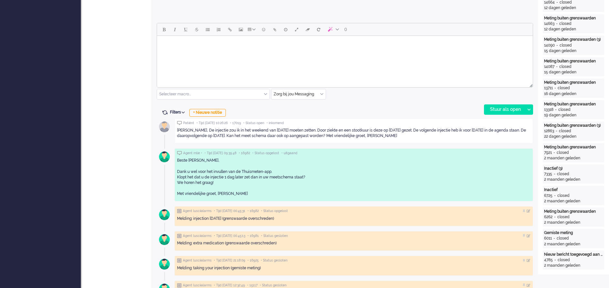
scroll to position [291, 0]
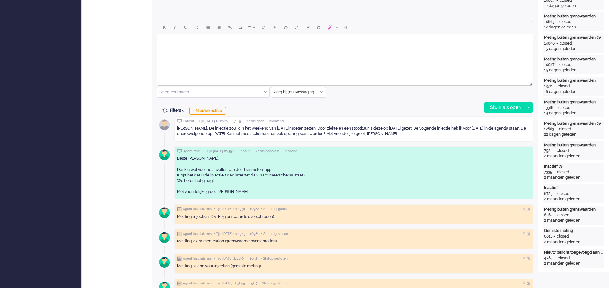
click at [183, 50] on html at bounding box center [345, 42] width 376 height 16
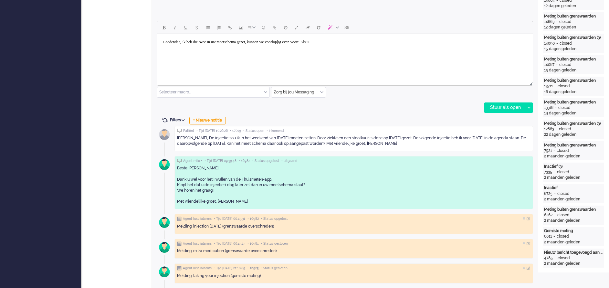
click at [309, 39] on body "Goedendag, ik heb die twee in uw meetschema gezet, kunnen we voorlop[ig even vo…" at bounding box center [345, 42] width 371 height 11
click at [352, 43] on body "Goedendag, ik heb die twee in uw meetschema gezet, kunnen we voorlopig even voo…" at bounding box center [345, 42] width 371 height 11
click at [336, 41] on body "Goedendag, ik heb die twee in uw meetschema gezet, kunnen we voorlopig even voo…" at bounding box center [345, 45] width 371 height 16
click at [503, 107] on div "Stuur als open" at bounding box center [505, 108] width 40 height 10
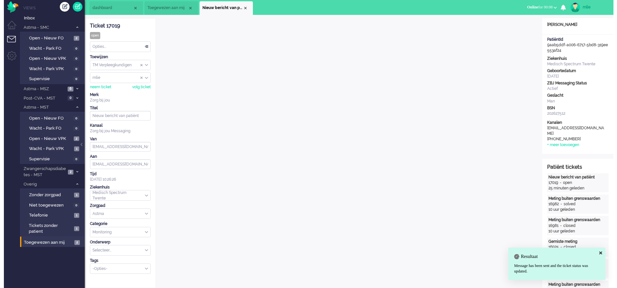
scroll to position [0, 0]
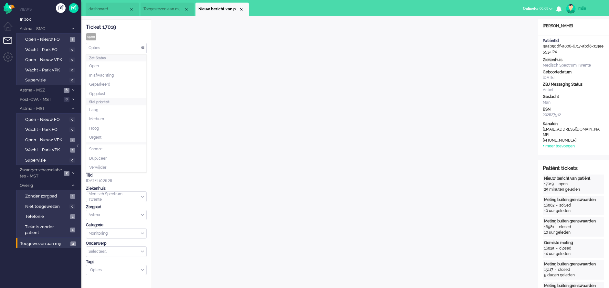
click at [142, 46] on div "Opties..." at bounding box center [116, 48] width 60 height 10
click at [109, 91] on li "Opgelost" at bounding box center [116, 93] width 60 height 9
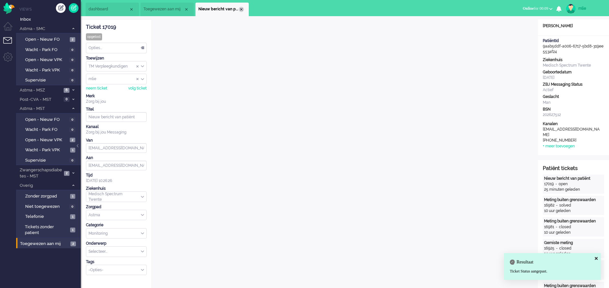
click at [243, 9] on div "Close tab" at bounding box center [241, 9] width 5 height 5
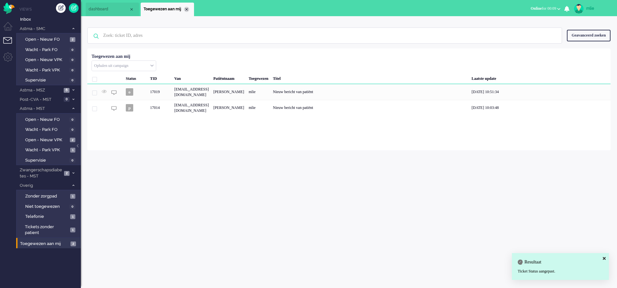
click at [186, 10] on div "Close tab" at bounding box center [186, 9] width 5 height 5
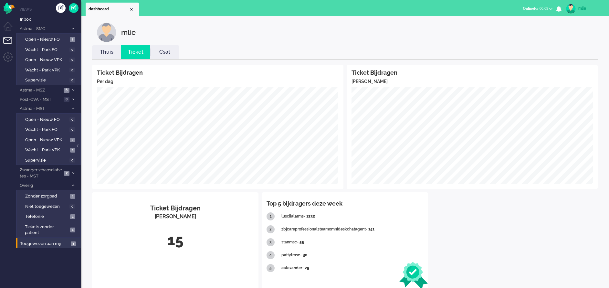
click at [104, 50] on link "Thuis" at bounding box center [106, 51] width 29 height 7
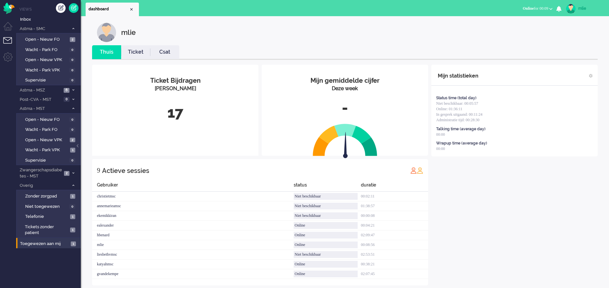
click at [136, 52] on link "Ticket" at bounding box center [135, 51] width 29 height 7
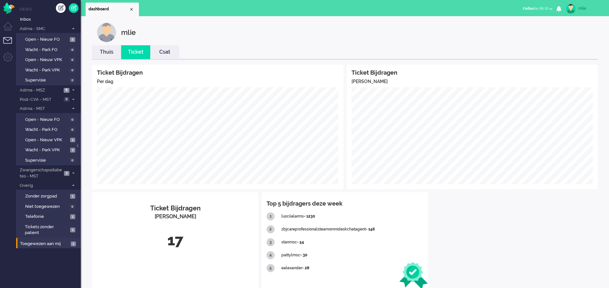
click at [107, 53] on link "Thuis" at bounding box center [106, 51] width 29 height 7
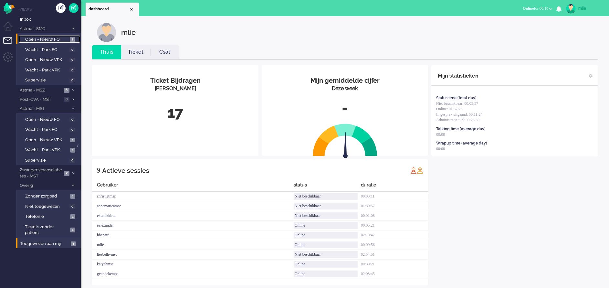
click at [37, 38] on span "Open - Nieuw FO" at bounding box center [46, 40] width 43 height 6
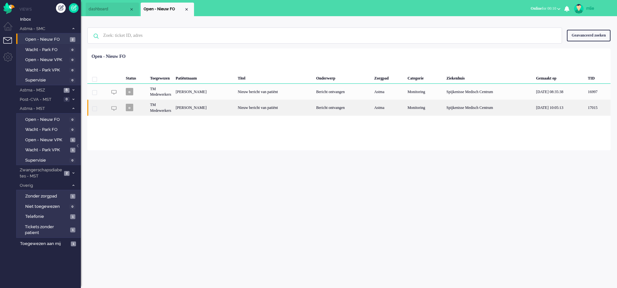
click at [274, 108] on div "Nieuw bericht van patiënt" at bounding box center [274, 108] width 79 height 16
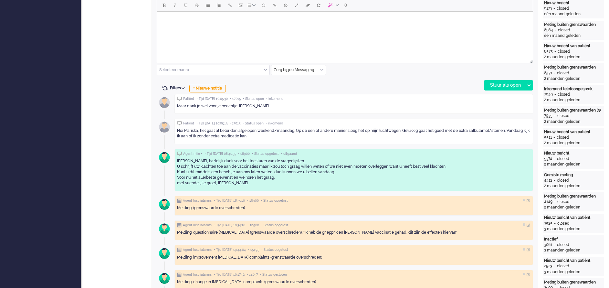
scroll to position [265, 0]
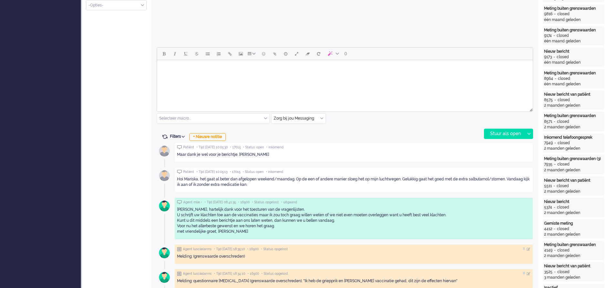
click at [204, 77] on html at bounding box center [345, 68] width 376 height 16
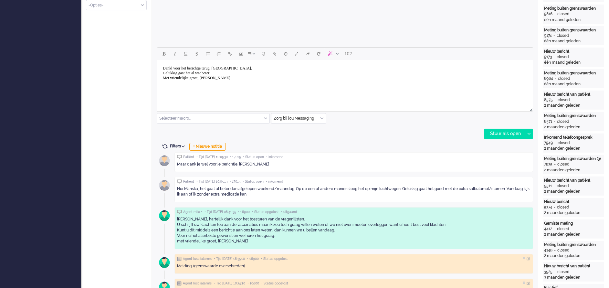
click at [232, 68] on body "Dankl voor het berichtje terug, Sanra. Gelukkig gaat het al wat beter. Met vrie…" at bounding box center [345, 73] width 371 height 21
click at [173, 66] on body "Dankl voor het berichtje terug, Sandra. Gelukkig gaat het al wat beter. Met vri…" at bounding box center [345, 73] width 371 height 21
click at [162, 68] on body "Dank voor het berichtje terug, Sandra. Gelukkig gaat het al wat beter. Met vrie…" at bounding box center [345, 73] width 371 height 21
click at [502, 133] on div "Stuur als open" at bounding box center [505, 134] width 40 height 10
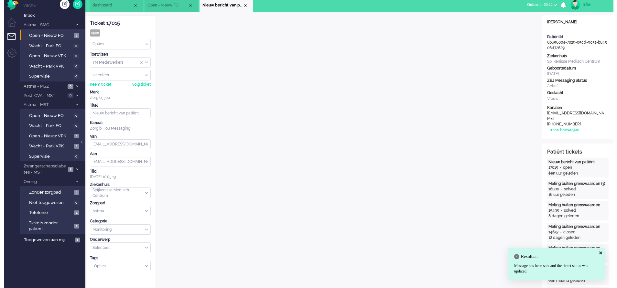
scroll to position [0, 0]
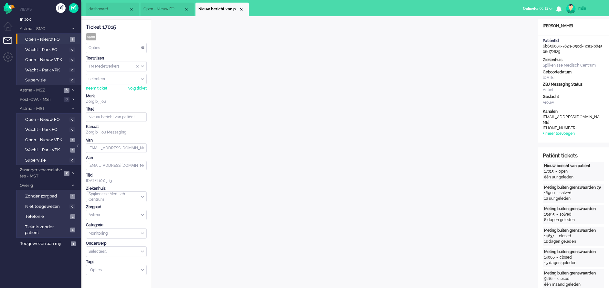
click at [143, 47] on div "Opties..." at bounding box center [116, 48] width 60 height 10
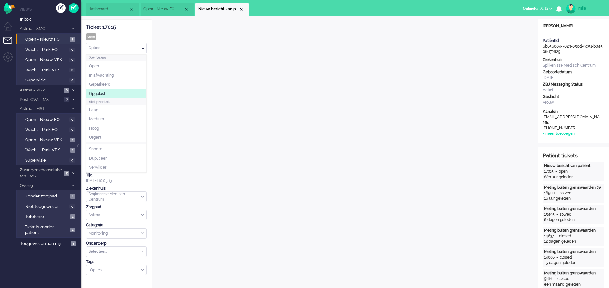
click at [104, 93] on span "Opgelost" at bounding box center [97, 93] width 16 height 5
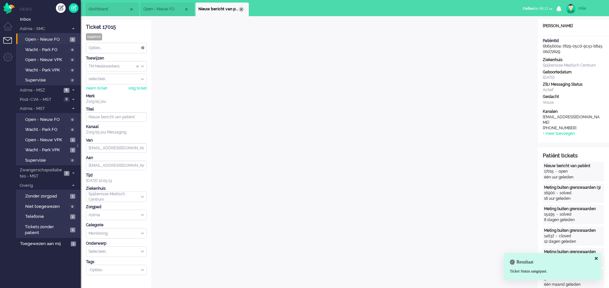
click at [242, 9] on div "Close tab" at bounding box center [241, 9] width 5 height 5
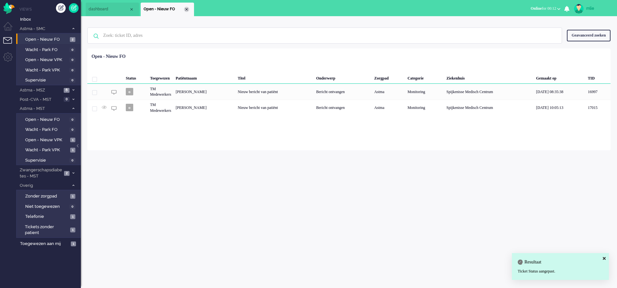
click at [187, 8] on div "Close tab" at bounding box center [186, 9] width 5 height 5
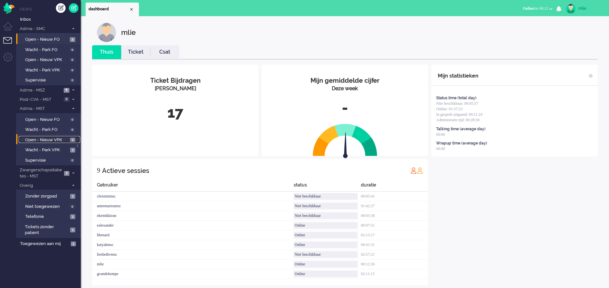
click at [32, 140] on span "Open - Nieuw VPK" at bounding box center [46, 140] width 43 height 6
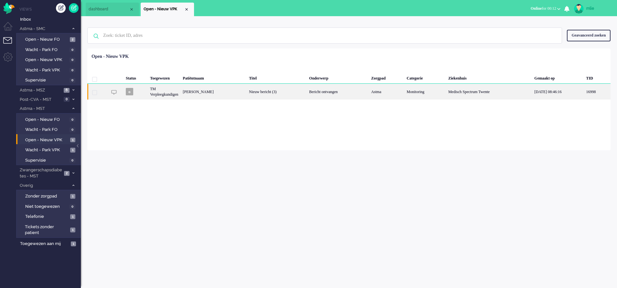
click at [346, 93] on div "Bericht ontvangen" at bounding box center [338, 92] width 62 height 16
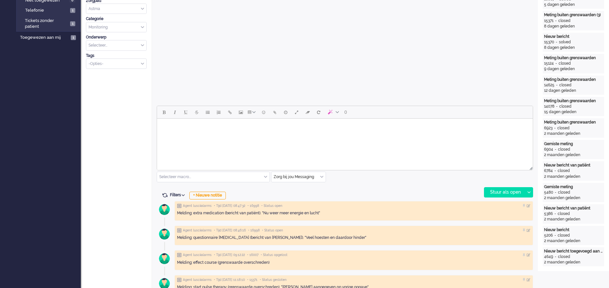
scroll to position [242, 0]
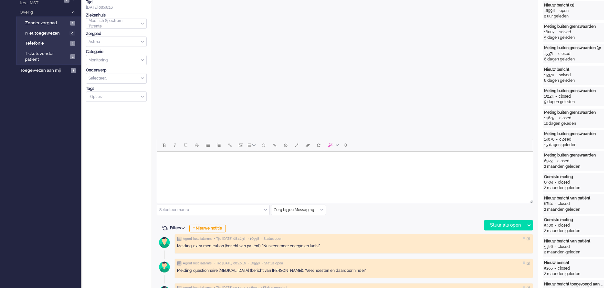
scroll to position [145, 0]
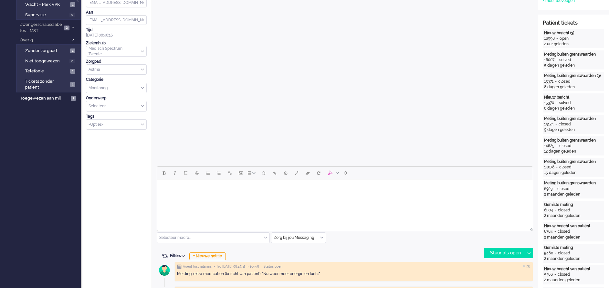
click at [210, 192] on body "Rich Text Area. Press ALT-0 for help." at bounding box center [345, 187] width 371 height 11
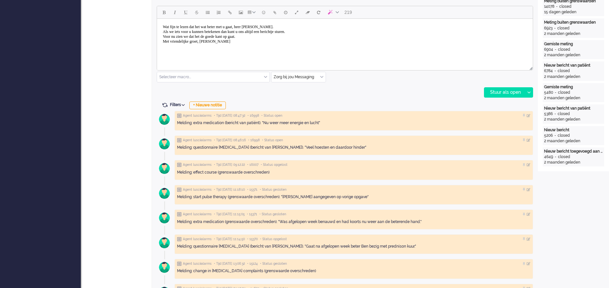
scroll to position [291, 0]
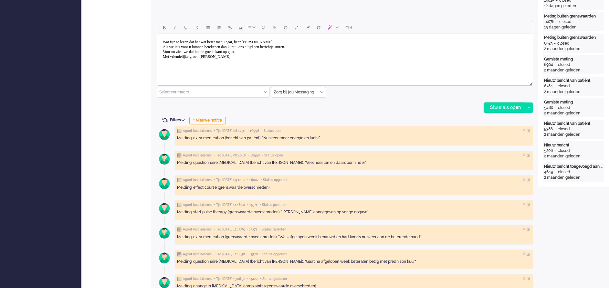
click at [497, 109] on div "Stuur als open" at bounding box center [505, 108] width 40 height 10
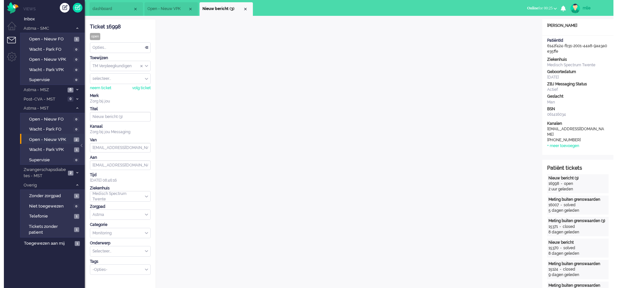
scroll to position [0, 0]
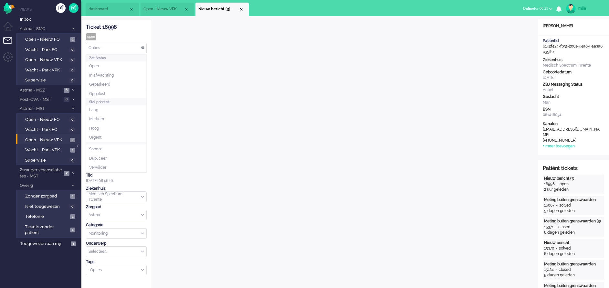
click at [142, 46] on div "Opties..." at bounding box center [116, 48] width 60 height 10
click at [96, 88] on li "Geparkeerd" at bounding box center [116, 84] width 60 height 9
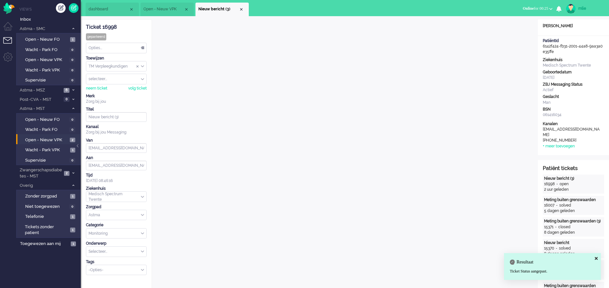
click at [144, 47] on div "Opties..." at bounding box center [116, 48] width 60 height 10
click at [113, 92] on li "Opgelost" at bounding box center [116, 93] width 60 height 9
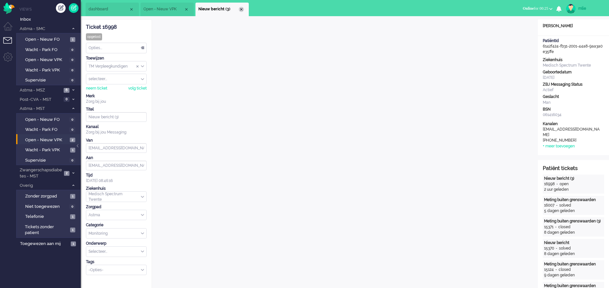
click at [241, 8] on div "Close tab" at bounding box center [241, 9] width 5 height 5
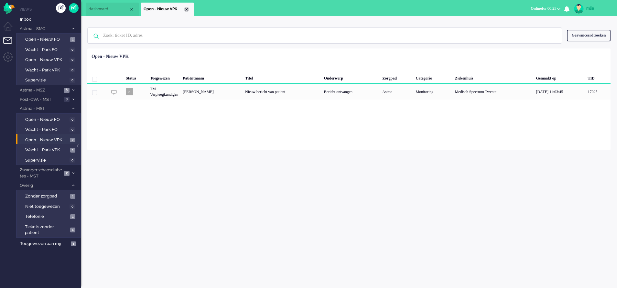
click at [187, 10] on div "Close tab" at bounding box center [186, 9] width 5 height 5
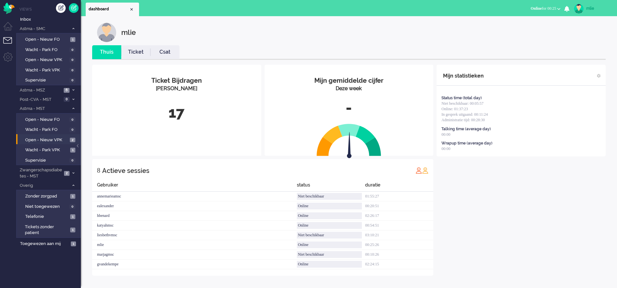
click at [138, 51] on link "Ticket" at bounding box center [135, 51] width 29 height 7
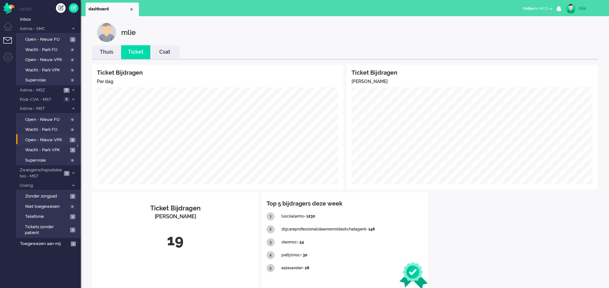
click at [107, 53] on link "Thuis" at bounding box center [106, 51] width 29 height 7
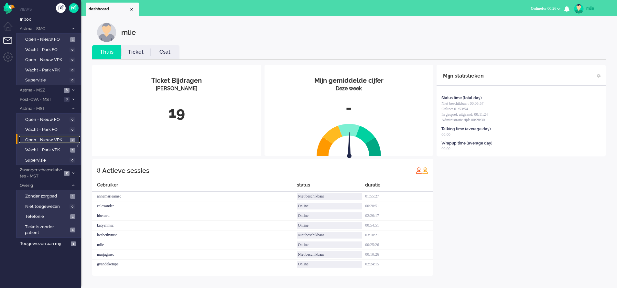
click at [32, 137] on span "Open - Nieuw VPK" at bounding box center [46, 140] width 43 height 6
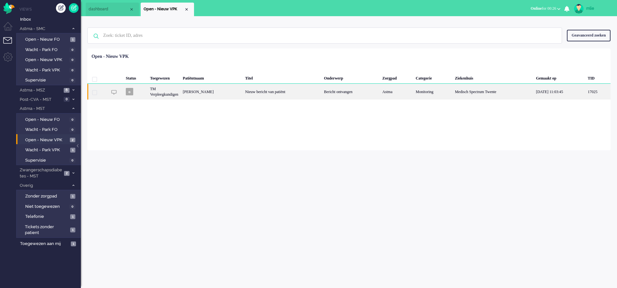
click at [243, 89] on div "[PERSON_NAME]" at bounding box center [211, 92] width 62 height 16
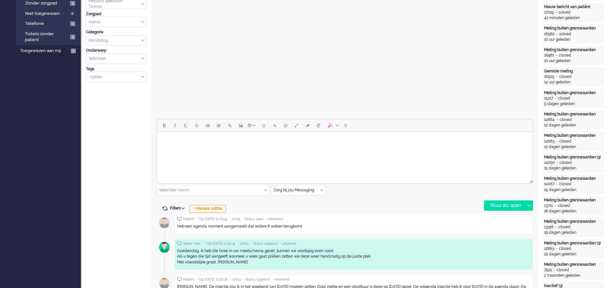
scroll to position [216, 0]
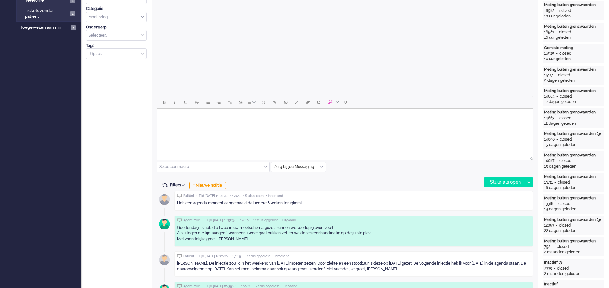
click at [194, 125] on html at bounding box center [345, 117] width 376 height 16
click at [509, 185] on div "Stuur als open" at bounding box center [505, 182] width 40 height 10
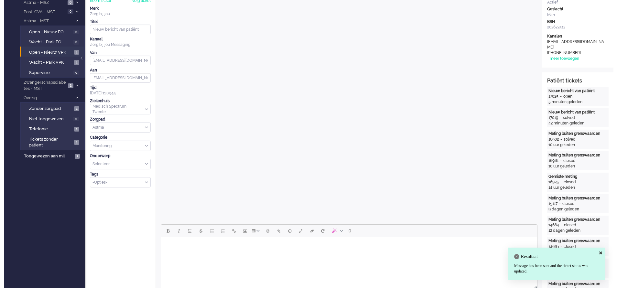
scroll to position [0, 0]
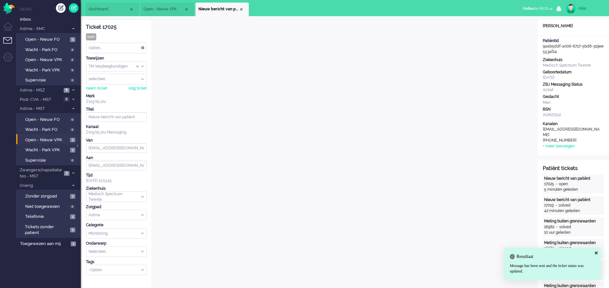
click at [142, 48] on div "Opties..." at bounding box center [116, 48] width 60 height 10
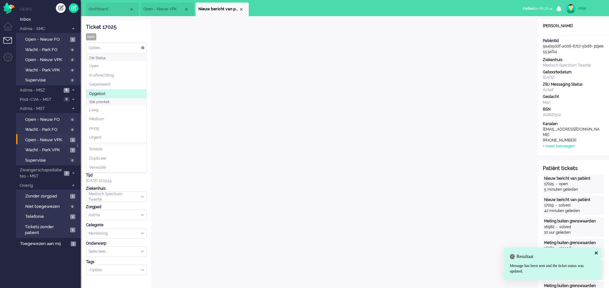
click at [111, 95] on li "Opgelost" at bounding box center [116, 93] width 60 height 9
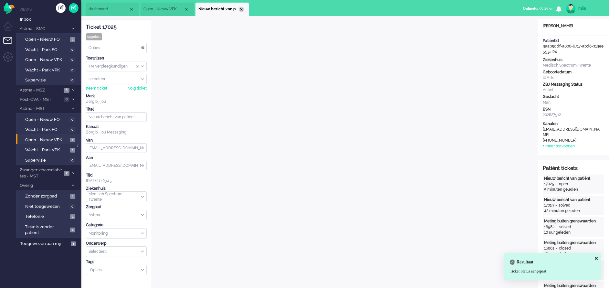
click at [240, 9] on div "Close tab" at bounding box center [241, 9] width 5 height 5
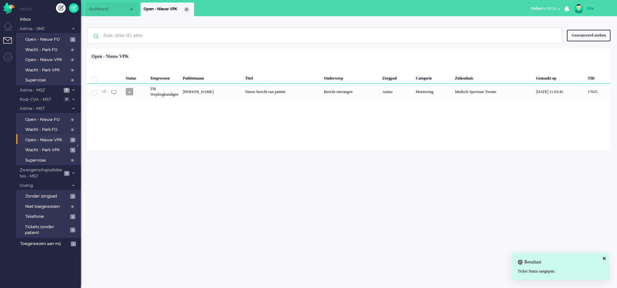
click at [186, 8] on div "Close tab" at bounding box center [186, 9] width 5 height 5
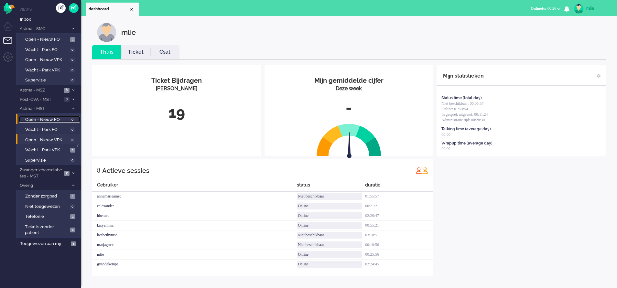
click at [42, 120] on span "Open - Nieuw FO" at bounding box center [46, 120] width 43 height 6
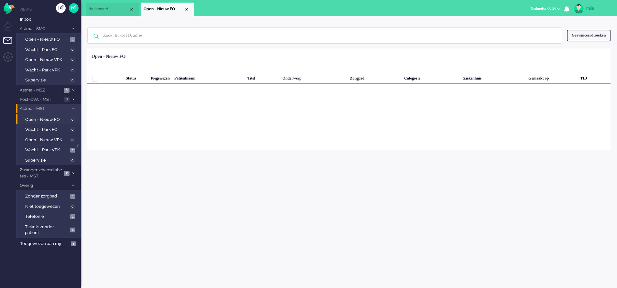
click at [74, 105] on li "Astma - MST 1" at bounding box center [48, 108] width 65 height 9
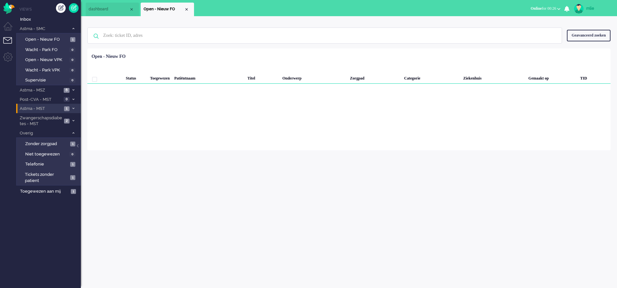
click at [74, 105] on li "Astma - MST 1" at bounding box center [48, 108] width 65 height 9
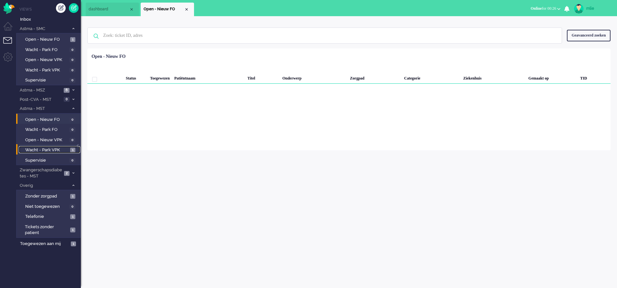
click at [34, 149] on span "Wacht - Park VPK" at bounding box center [46, 150] width 43 height 6
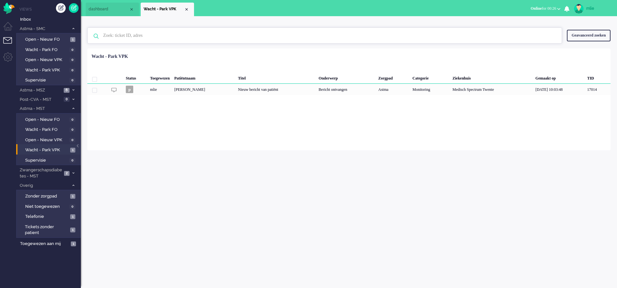
click at [124, 38] on input "text" at bounding box center [325, 36] width 455 height 16
type input "c"
click at [25, 18] on span "Inbox" at bounding box center [50, 19] width 61 height 6
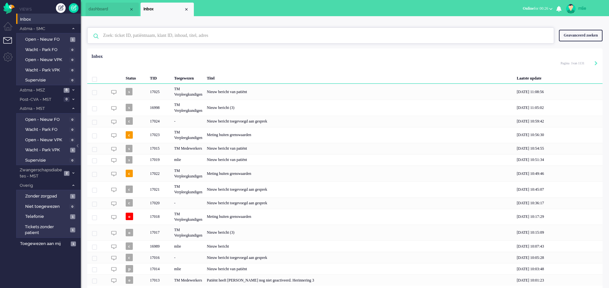
click at [194, 36] on input "text" at bounding box center [321, 36] width 447 height 16
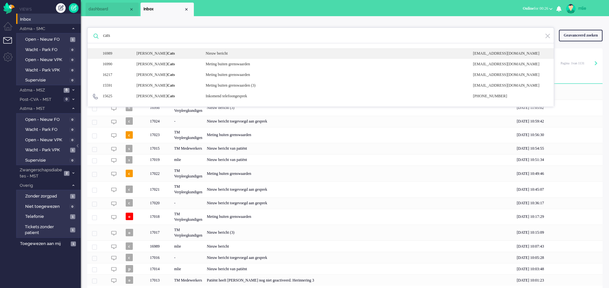
type input "cats"
click at [222, 53] on div "Nieuw bericht" at bounding box center [335, 53] width 268 height 5
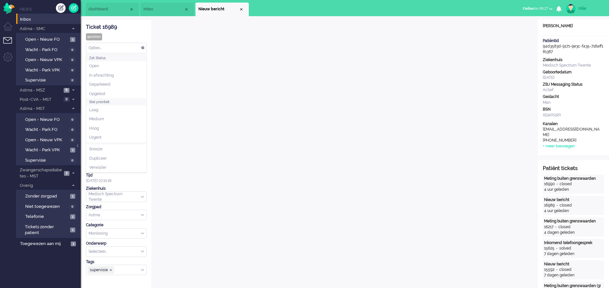
click at [145, 47] on div "Opties..." at bounding box center [116, 48] width 60 height 10
click at [109, 77] on span "In afwachting" at bounding box center [101, 75] width 25 height 5
click at [241, 9] on div "Close tab" at bounding box center [241, 9] width 5 height 5
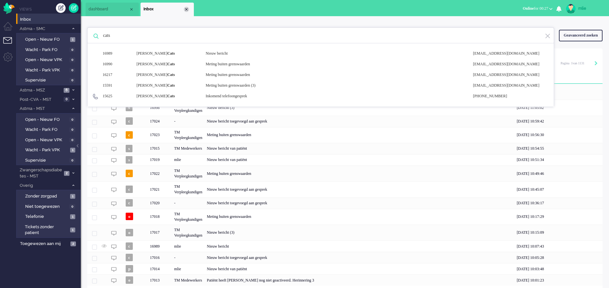
click at [187, 9] on div "Close tab" at bounding box center [186, 9] width 5 height 5
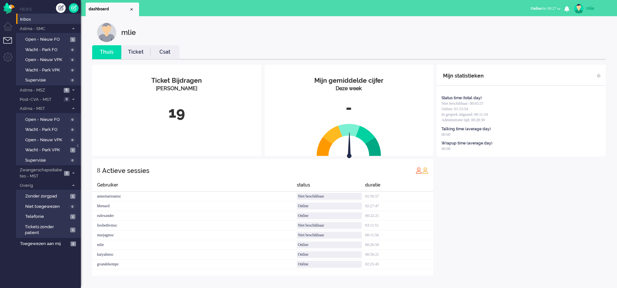
click at [133, 51] on link "Ticket" at bounding box center [135, 51] width 29 height 7
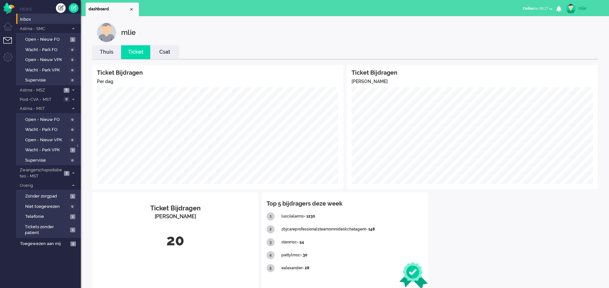
click at [108, 52] on link "Thuis" at bounding box center [106, 51] width 29 height 7
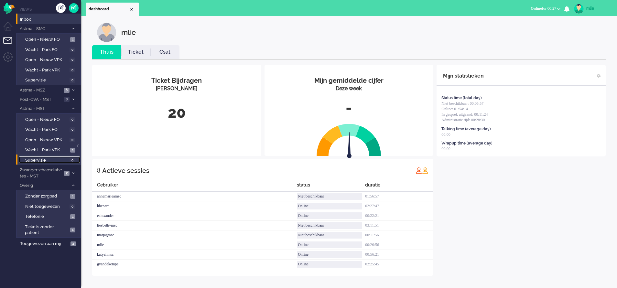
click at [36, 160] on span "Supervisie" at bounding box center [46, 160] width 43 height 6
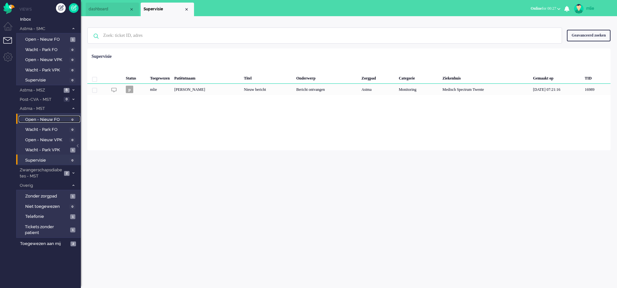
click at [71, 118] on span "0" at bounding box center [73, 119] width 6 height 5
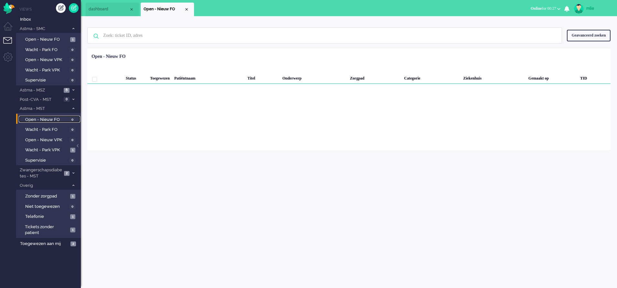
click at [71, 118] on span "0" at bounding box center [73, 119] width 6 height 5
click at [40, 149] on span "Wacht - Park VPK" at bounding box center [46, 150] width 43 height 6
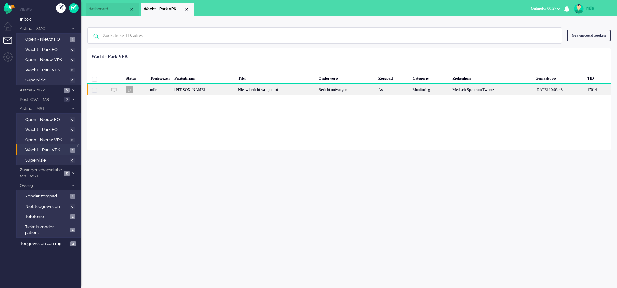
click at [284, 90] on div "Nieuw bericht van patiënt" at bounding box center [276, 89] width 80 height 11
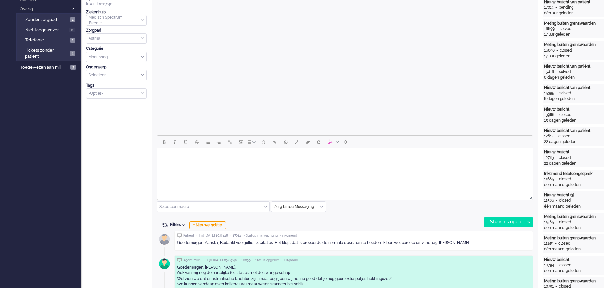
scroll to position [22, 0]
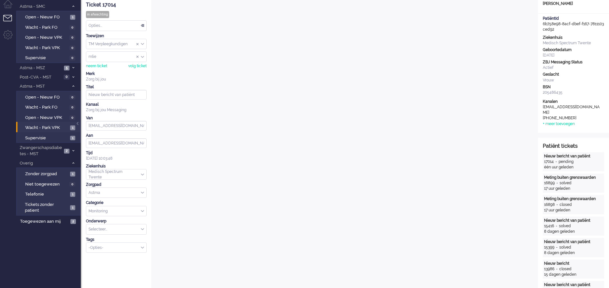
click at [140, 247] on div "Select Tags" at bounding box center [113, 247] width 55 height 7
click at [125, 258] on li "supervisie" at bounding box center [116, 257] width 60 height 9
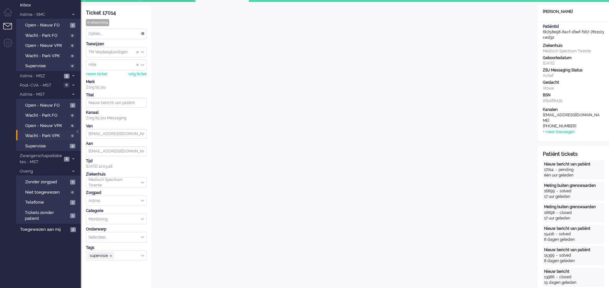
scroll to position [0, 0]
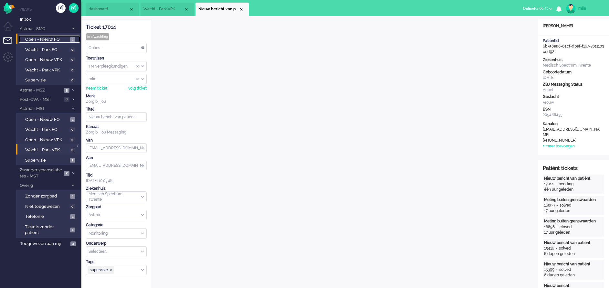
click at [37, 38] on span "Open - Nieuw FO" at bounding box center [46, 40] width 43 height 6
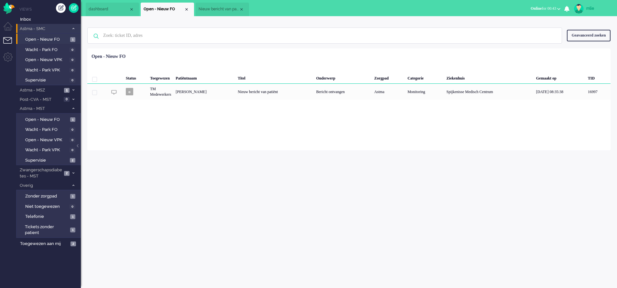
click at [74, 27] on span at bounding box center [73, 29] width 5 height 4
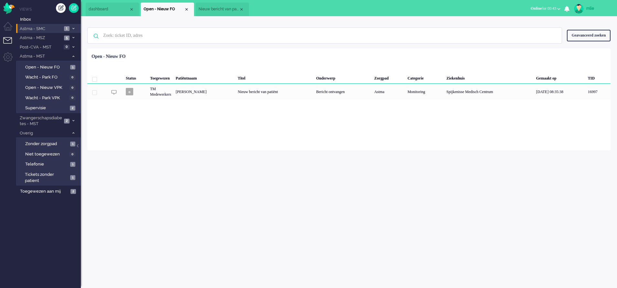
click at [74, 27] on span at bounding box center [73, 29] width 5 height 4
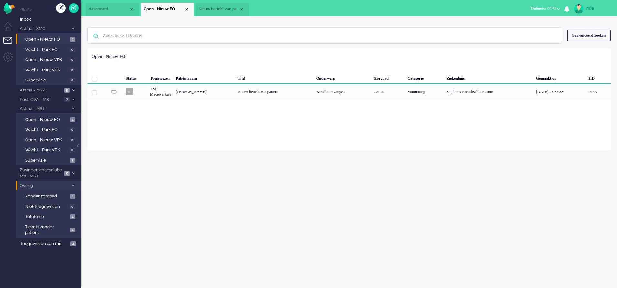
click at [73, 185] on icon at bounding box center [73, 185] width 2 height 2
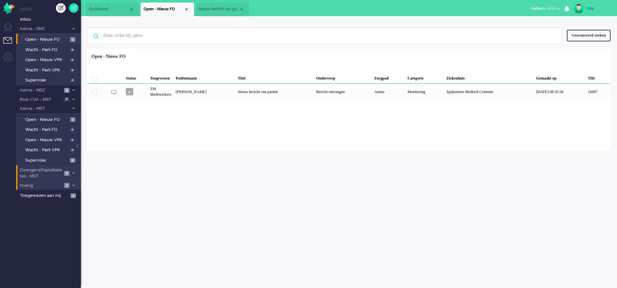
click at [73, 172] on span at bounding box center [73, 174] width 5 height 4
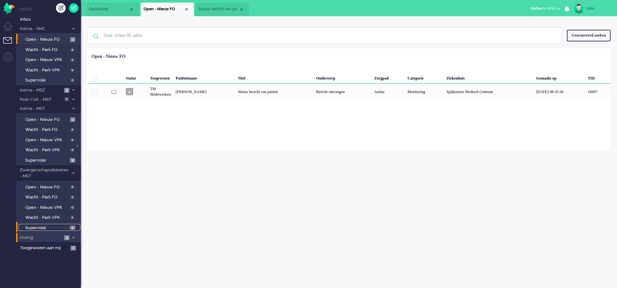
click at [38, 225] on span "Supervisie" at bounding box center [46, 228] width 43 height 6
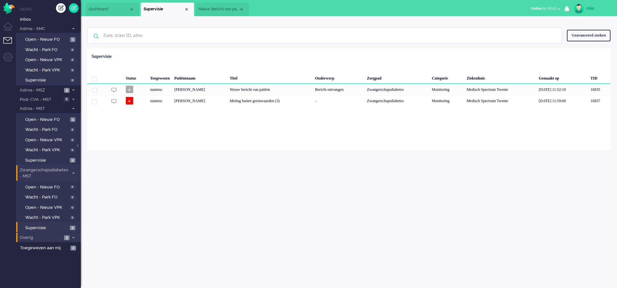
click at [73, 172] on span at bounding box center [73, 174] width 5 height 4
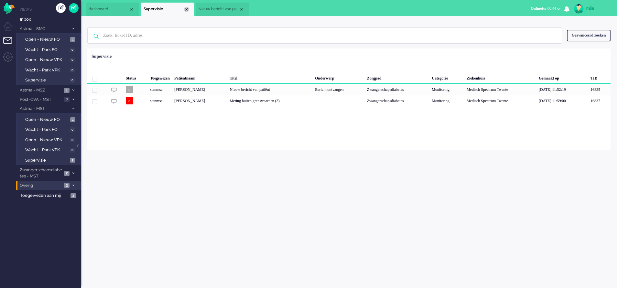
click at [185, 9] on div "Close tab" at bounding box center [186, 9] width 5 height 5
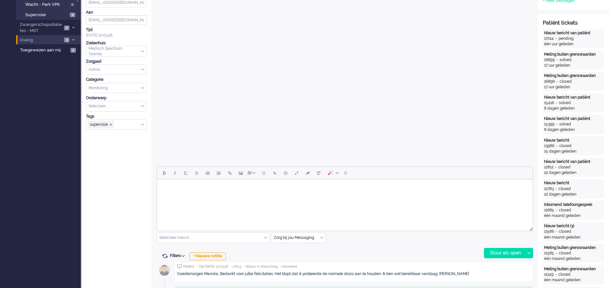
scroll to position [194, 0]
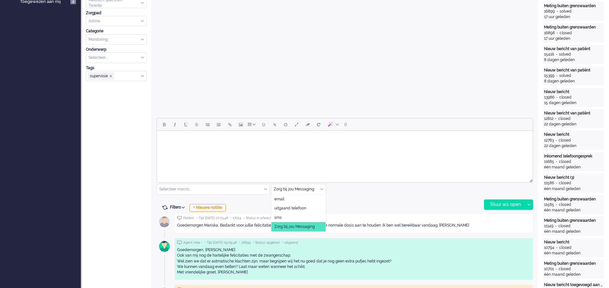
click at [324, 188] on input "text" at bounding box center [299, 189] width 54 height 10
click at [296, 208] on span "uitgaand telefoon" at bounding box center [290, 208] width 32 height 5
click at [500, 204] on div "Stuur als open" at bounding box center [505, 205] width 40 height 10
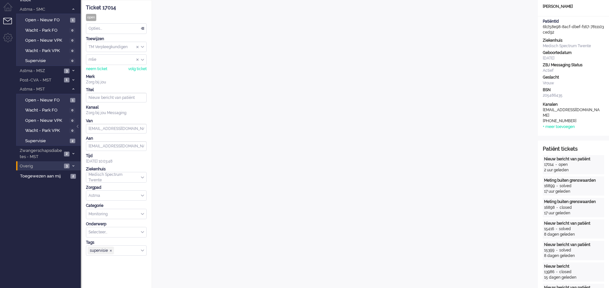
scroll to position [0, 0]
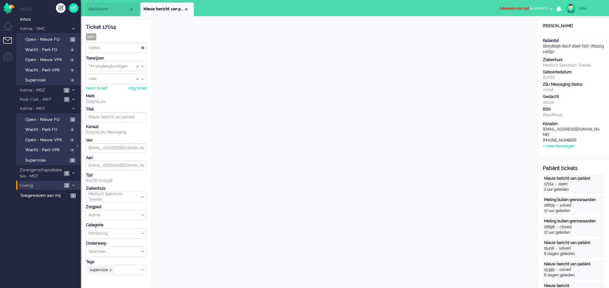
click at [531, 8] on span "Administratie tijd for 00:04:51" at bounding box center [523, 8] width 49 height 5
click at [508, 30] on label "Online" at bounding box center [525, 28] width 51 height 5
click at [142, 47] on div "Opties..." at bounding box center [116, 48] width 60 height 10
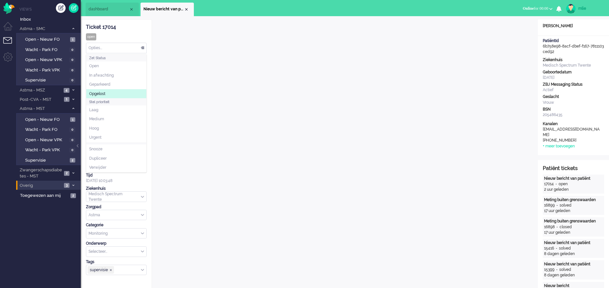
click at [110, 94] on li "Opgelost" at bounding box center [116, 93] width 60 height 9
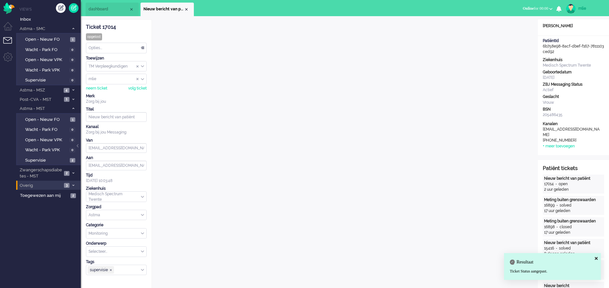
click at [141, 46] on div "Opties..." at bounding box center [116, 48] width 60 height 10
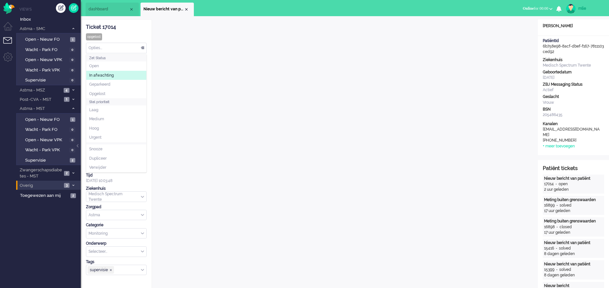
click at [125, 74] on li "In afwachting" at bounding box center [116, 75] width 60 height 9
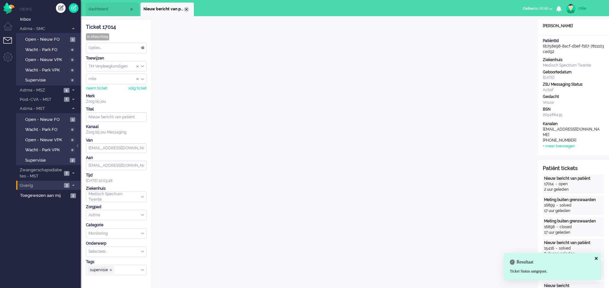
click at [186, 7] on div "Close tab" at bounding box center [186, 9] width 5 height 5
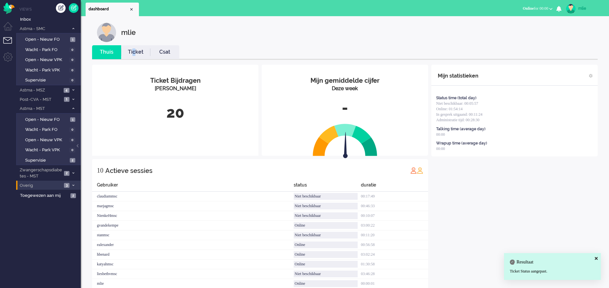
click at [134, 53] on link "Ticket" at bounding box center [135, 51] width 29 height 7
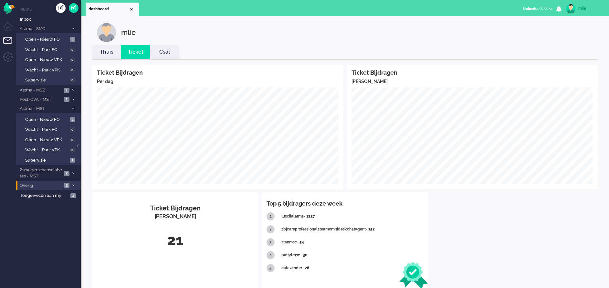
drag, startPoint x: 134, startPoint y: 53, endPoint x: 106, endPoint y: 54, distance: 28.2
click at [106, 54] on link "Thuis" at bounding box center [106, 51] width 29 height 7
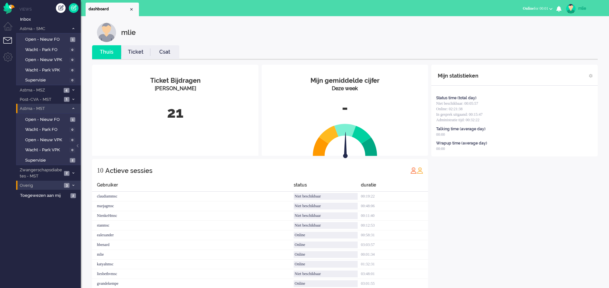
click at [71, 106] on li "Astma - MST 3" at bounding box center [48, 108] width 65 height 9
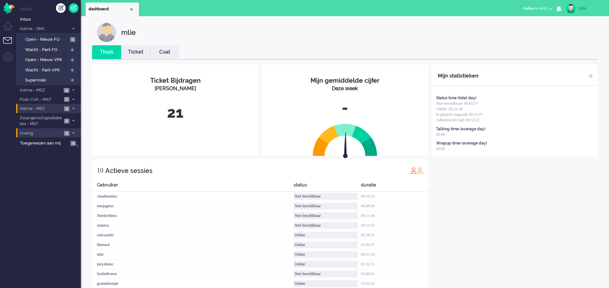
click at [71, 106] on li "Astma - MST 3" at bounding box center [48, 108] width 65 height 9
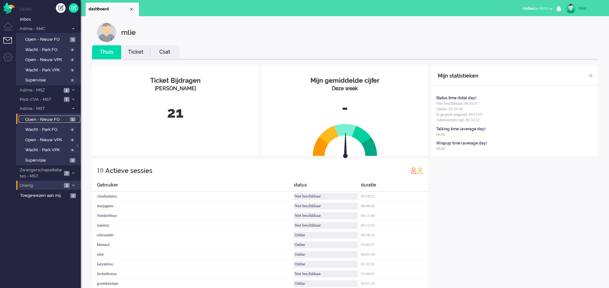
click at [44, 119] on span "Open - Nieuw FO" at bounding box center [46, 120] width 43 height 6
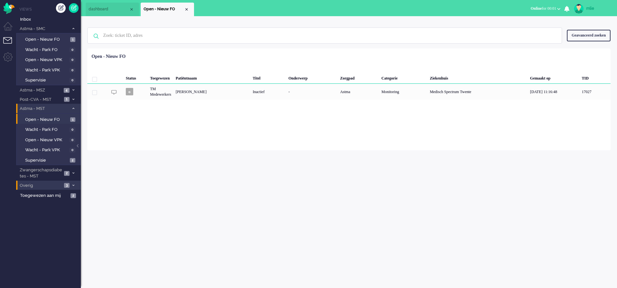
click at [74, 107] on span at bounding box center [73, 109] width 5 height 4
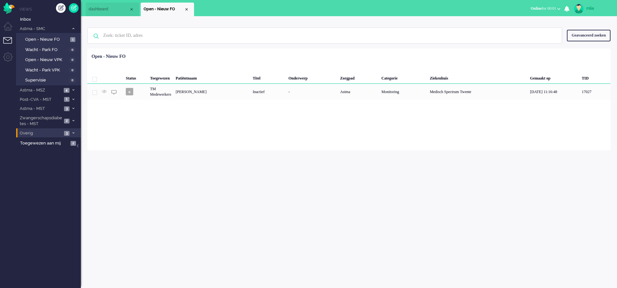
click at [105, 11] on span "dashboard" at bounding box center [109, 8] width 40 height 5
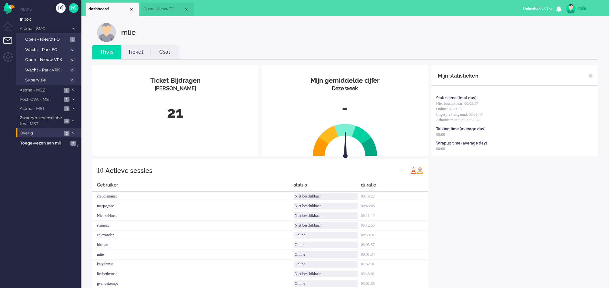
click at [135, 54] on link "Ticket" at bounding box center [135, 51] width 29 height 7
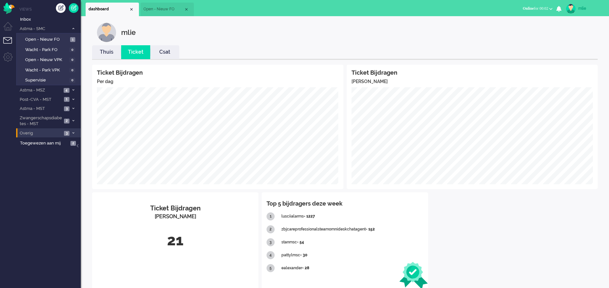
click at [104, 52] on link "Thuis" at bounding box center [106, 51] width 29 height 7
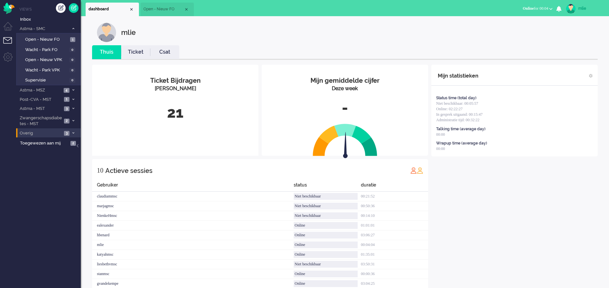
click at [510, 219] on div "Mijn statistieken Status time (total day) Niet beschikbaar: 00:05:57 Online: 02…" at bounding box center [515, 180] width 166 height 230
click at [74, 89] on span at bounding box center [73, 91] width 5 height 4
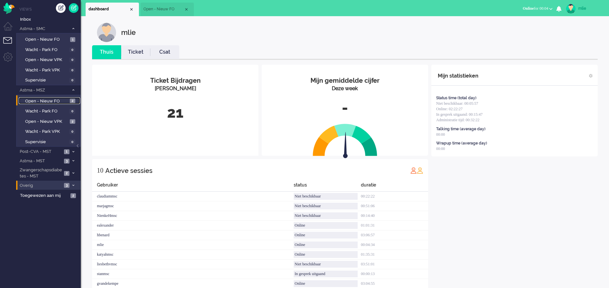
click at [46, 101] on span "Open - Nieuw FO" at bounding box center [46, 101] width 43 height 6
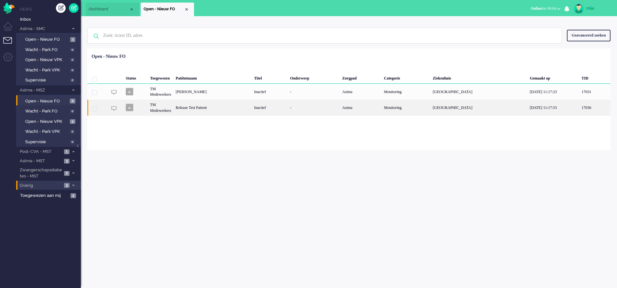
click at [381, 110] on div "Astma" at bounding box center [361, 108] width 42 height 16
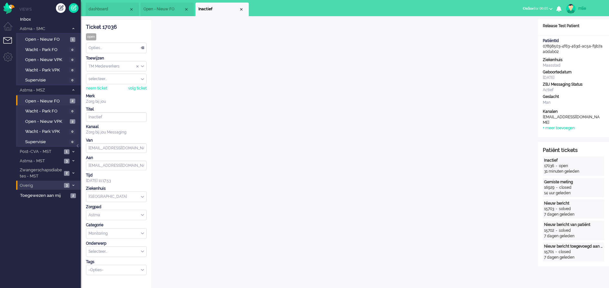
drag, startPoint x: 122, startPoint y: 30, endPoint x: 85, endPoint y: 30, distance: 36.5
drag, startPoint x: 85, startPoint y: 30, endPoint x: 89, endPoint y: 28, distance: 3.9
copy div "Ticket 17036"
click at [30, 99] on span "Open - Nieuw FO" at bounding box center [46, 101] width 43 height 6
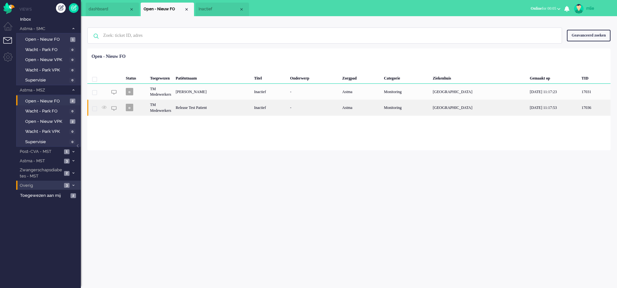
click at [212, 108] on div "Release Test Patient" at bounding box center [212, 108] width 78 height 16
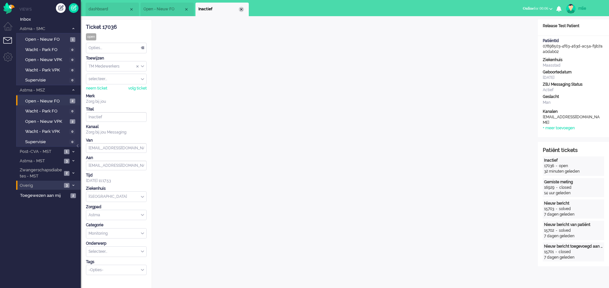
click at [244, 10] on div "Close tab" at bounding box center [241, 9] width 5 height 5
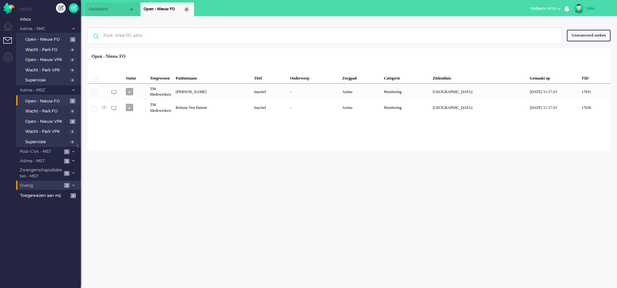
click at [187, 10] on div "Close tab" at bounding box center [186, 9] width 5 height 5
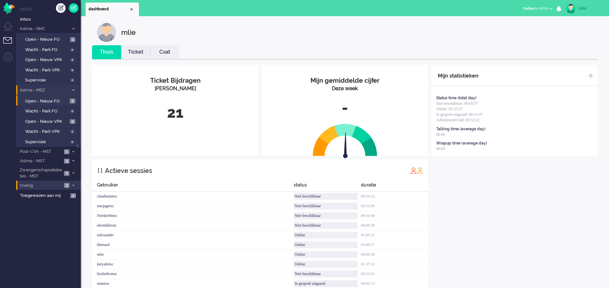
click at [73, 89] on icon at bounding box center [73, 90] width 2 height 2
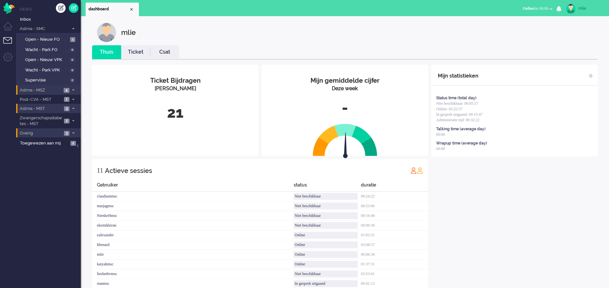
click at [73, 107] on span at bounding box center [73, 109] width 5 height 4
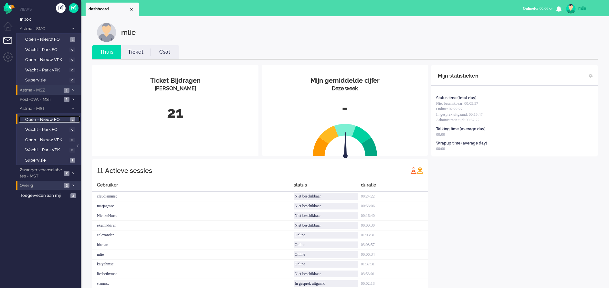
click at [38, 120] on span "Open - Nieuw FO" at bounding box center [46, 120] width 43 height 6
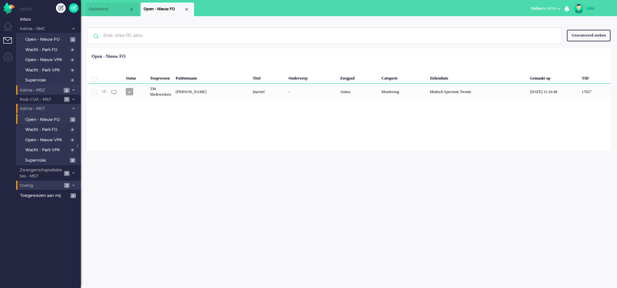
click at [72, 108] on icon at bounding box center [73, 108] width 2 height 2
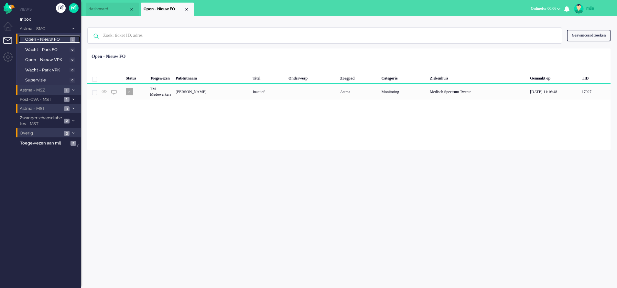
click at [51, 39] on span "Open - Nieuw FO" at bounding box center [46, 40] width 43 height 6
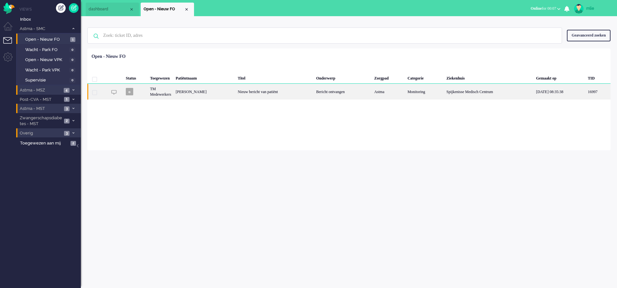
click at [318, 92] on div "Bericht ontvangen" at bounding box center [343, 92] width 58 height 16
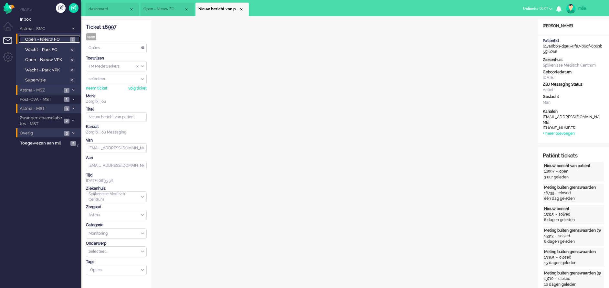
click at [32, 38] on span "Open - Nieuw FO" at bounding box center [46, 40] width 43 height 6
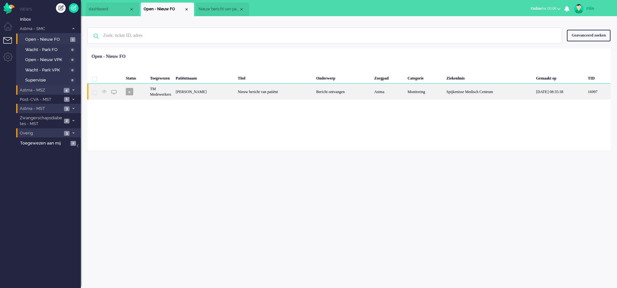
click at [193, 90] on div "[PERSON_NAME]" at bounding box center [204, 92] width 62 height 16
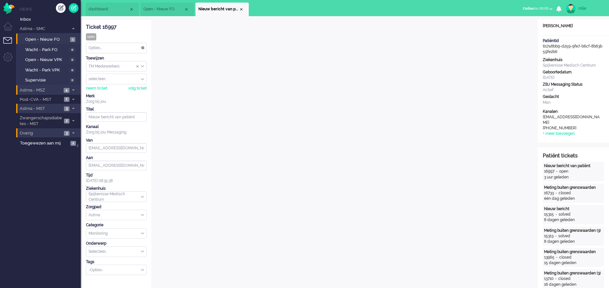
click at [56, 86] on li "Astma - MSZ 4" at bounding box center [48, 89] width 65 height 9
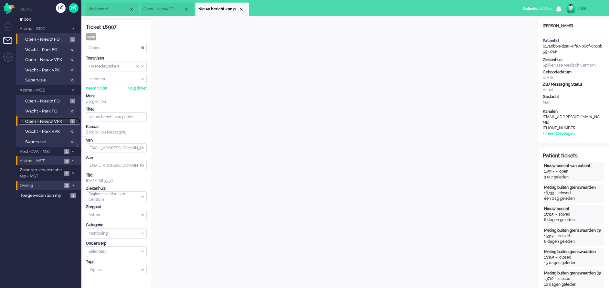
click at [37, 120] on span "Open - Nieuw VPK" at bounding box center [46, 122] width 43 height 6
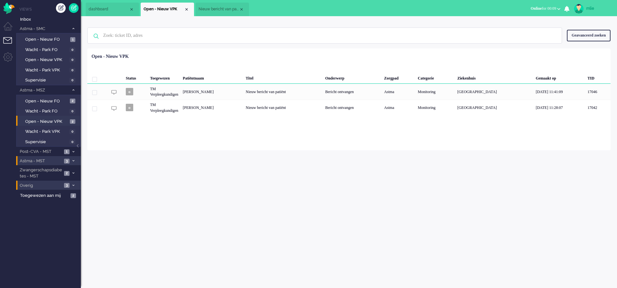
click at [74, 89] on span at bounding box center [73, 91] width 5 height 4
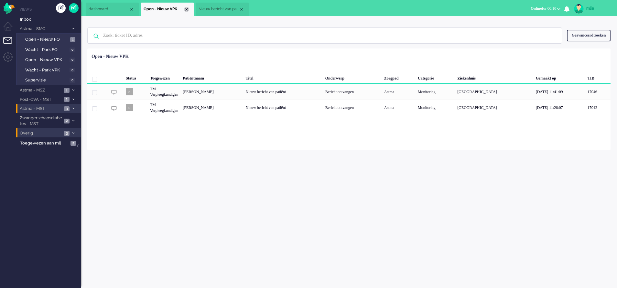
click at [187, 9] on div "Close tab" at bounding box center [186, 9] width 5 height 5
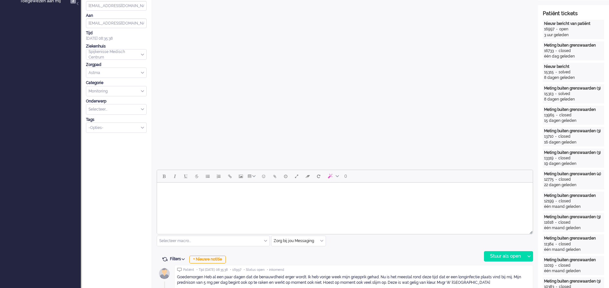
scroll to position [194, 0]
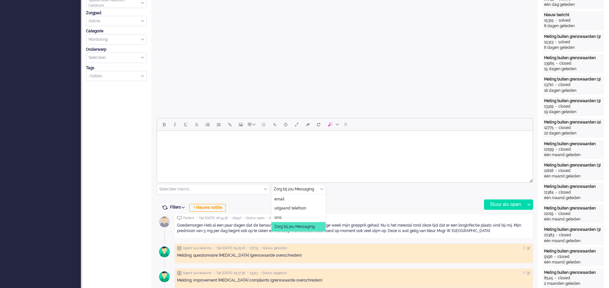
click at [323, 189] on div "Zorg bij jou Messaging" at bounding box center [299, 189] width 54 height 10
click at [305, 208] on span "uitgaand telefoon" at bounding box center [290, 208] width 32 height 5
click at [498, 204] on div "Stuur als open" at bounding box center [505, 205] width 40 height 10
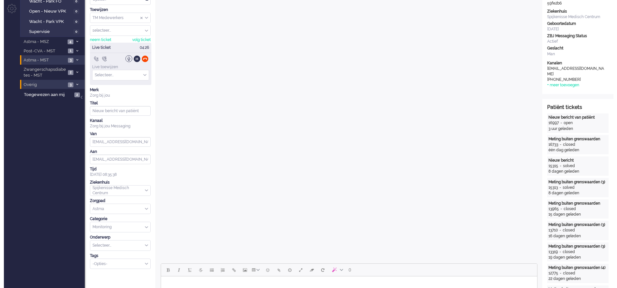
scroll to position [0, 0]
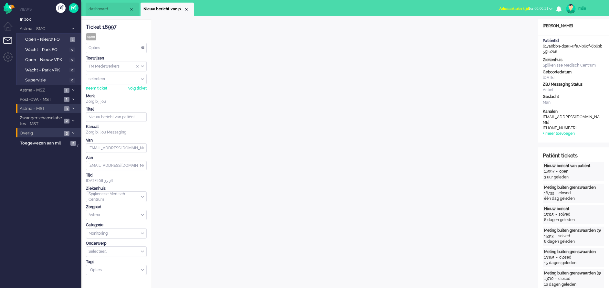
click at [72, 108] on span at bounding box center [73, 109] width 5 height 4
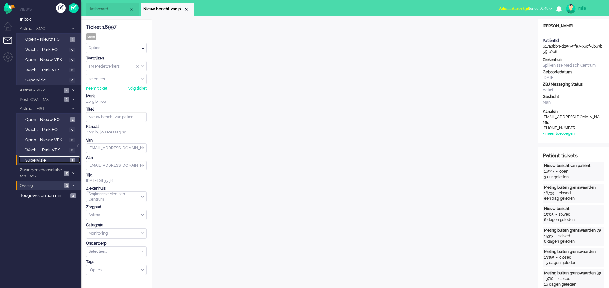
click at [28, 159] on span "Supervisie" at bounding box center [46, 160] width 43 height 6
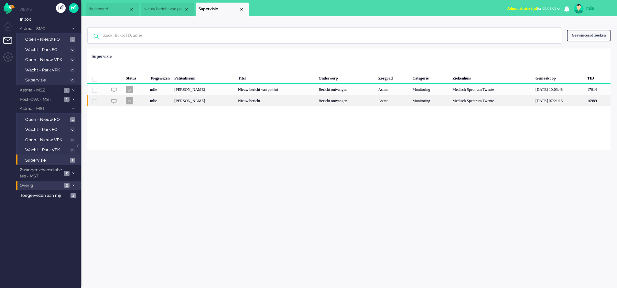
click at [262, 102] on div "Nieuw bericht" at bounding box center [276, 100] width 80 height 11
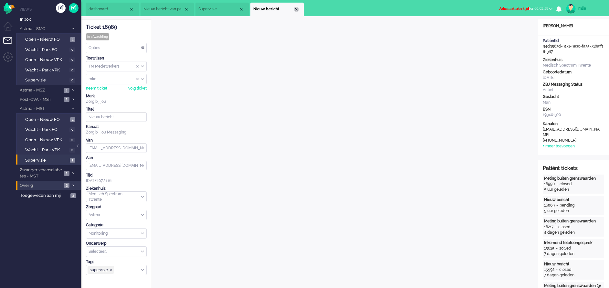
click at [296, 10] on div "Close tab" at bounding box center [296, 9] width 5 height 5
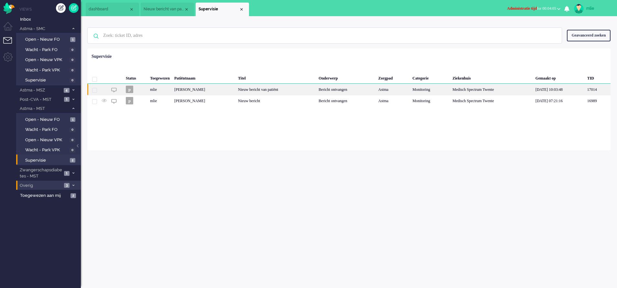
click at [256, 90] on div "Nieuw bericht van patiënt" at bounding box center [276, 89] width 80 height 11
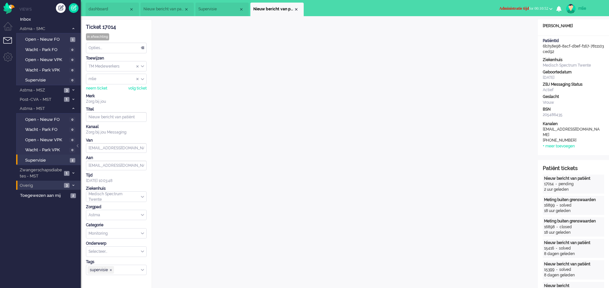
click at [500, 7] on span "Administratie tijd" at bounding box center [514, 8] width 30 height 5
click at [513, 28] on label "Online" at bounding box center [525, 28] width 51 height 5
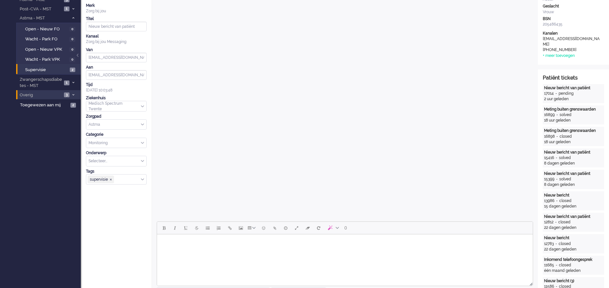
scroll to position [97, 0]
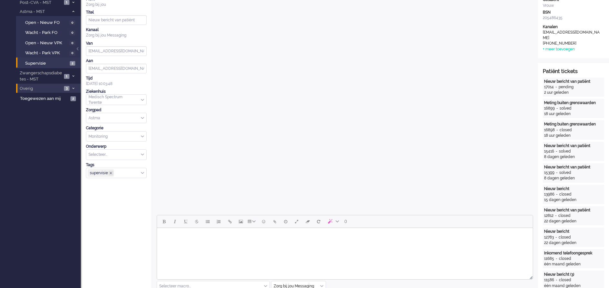
click at [112, 174] on span "supervisie ❎" at bounding box center [111, 173] width 3 height 3
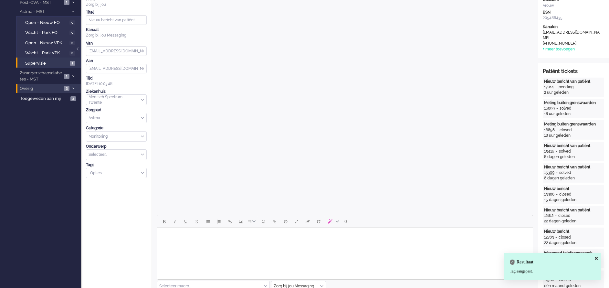
scroll to position [0, 0]
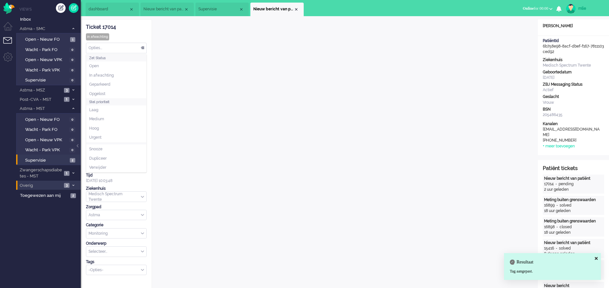
click at [141, 46] on div "Opties..." at bounding box center [116, 48] width 60 height 10
click at [107, 93] on li "Opgelost" at bounding box center [116, 93] width 60 height 9
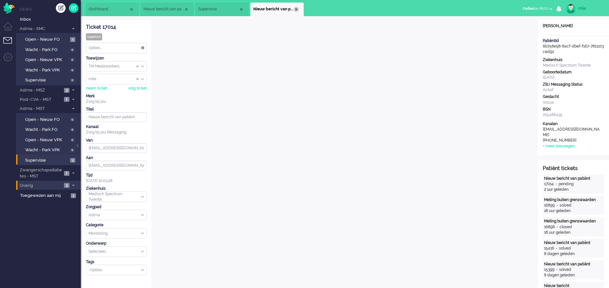
click at [296, 11] on div "Close tab" at bounding box center [296, 9] width 5 height 5
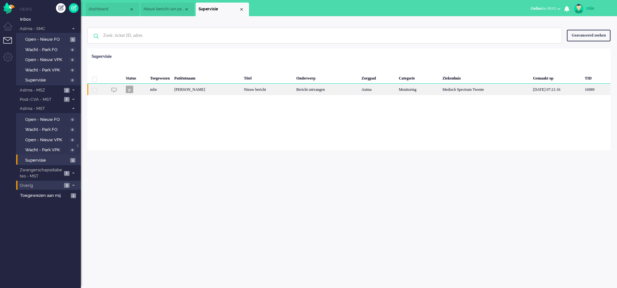
click at [267, 91] on div "Nieuw bericht" at bounding box center [267, 89] width 52 height 11
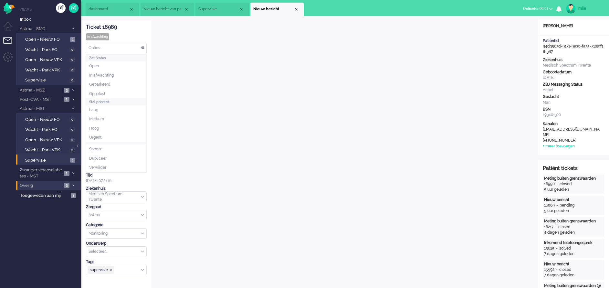
click at [140, 46] on div "Opties..." at bounding box center [116, 48] width 60 height 10
click at [139, 29] on div "Ticket 16989" at bounding box center [116, 27] width 61 height 7
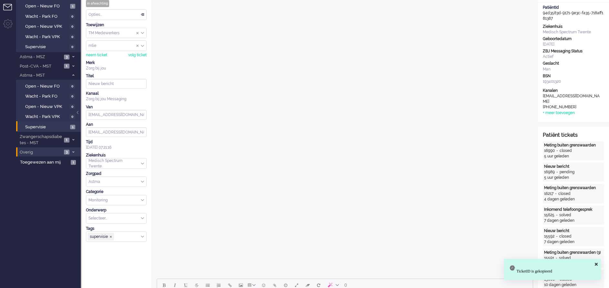
scroll to position [48, 0]
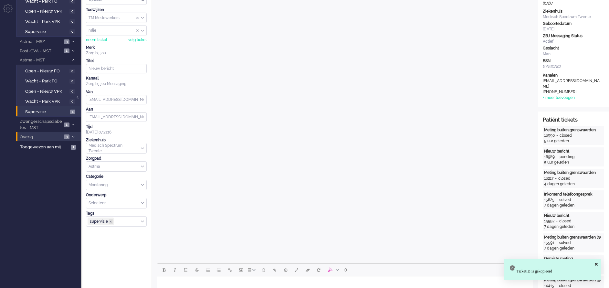
click at [112, 219] on span "supervisie ❎" at bounding box center [111, 221] width 5 height 5
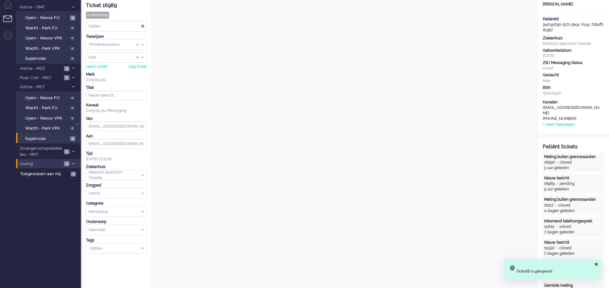
scroll to position [0, 0]
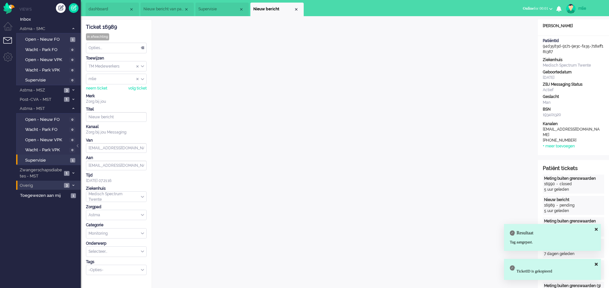
click at [142, 46] on div "Opties..." at bounding box center [116, 48] width 60 height 10
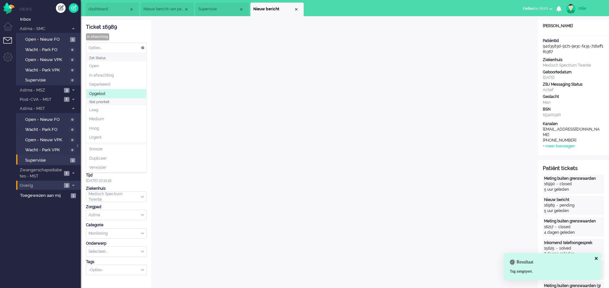
click at [98, 94] on span "Opgelost" at bounding box center [97, 93] width 16 height 5
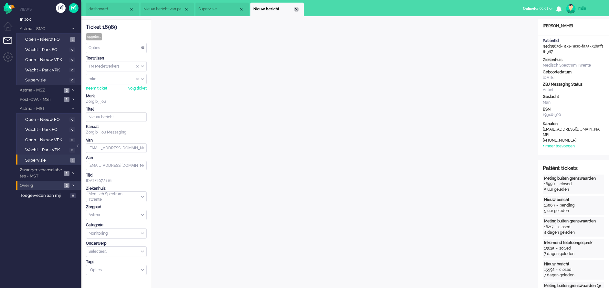
click at [296, 10] on div "Close tab" at bounding box center [296, 9] width 5 height 5
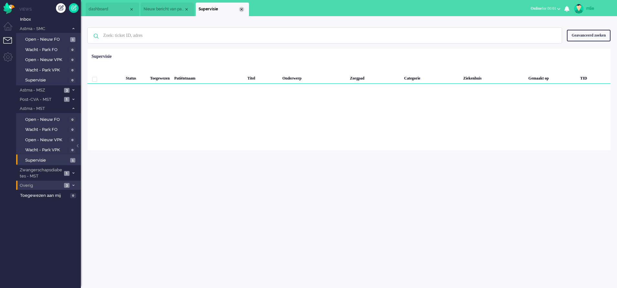
click at [241, 11] on div "Close tab" at bounding box center [241, 9] width 5 height 5
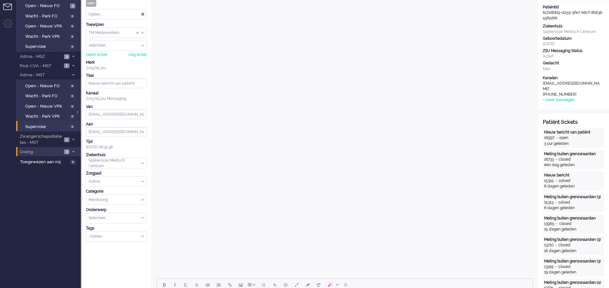
scroll to position [48, 0]
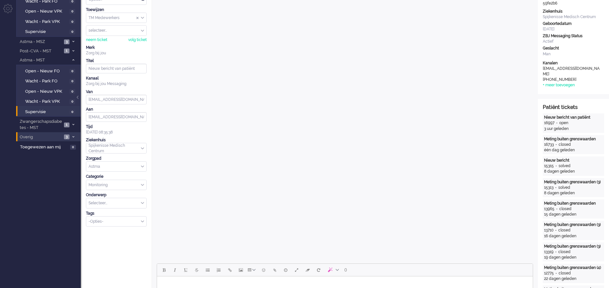
click at [142, 220] on div "-Opties-" at bounding box center [116, 222] width 60 height 10
click at [98, 231] on span "supervisie" at bounding box center [98, 231] width 18 height 5
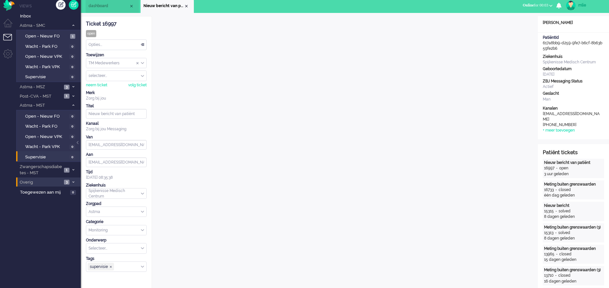
scroll to position [0, 0]
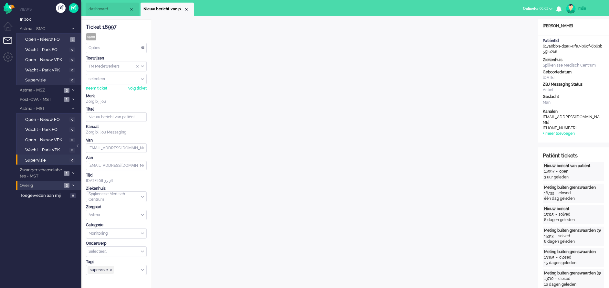
click at [527, 7] on span "Online" at bounding box center [528, 8] width 11 height 5
click at [514, 20] on label "Niet beschikbaar" at bounding box center [525, 21] width 51 height 5
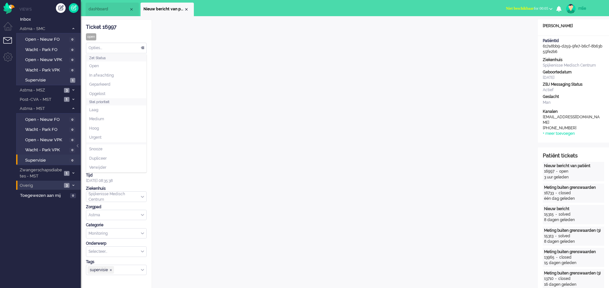
click at [144, 45] on div "Opties..." at bounding box center [116, 48] width 60 height 10
click at [107, 75] on span "In afwachting" at bounding box center [101, 75] width 25 height 5
click at [91, 89] on div "neem ticket" at bounding box center [96, 88] width 21 height 5
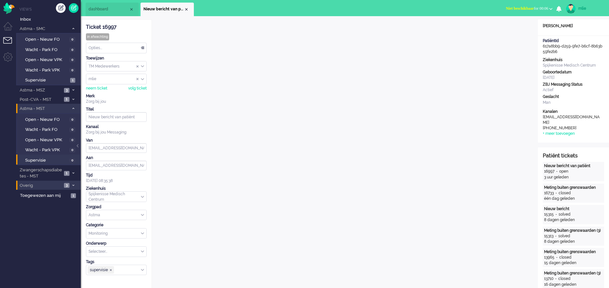
click at [73, 108] on icon at bounding box center [73, 108] width 2 height 2
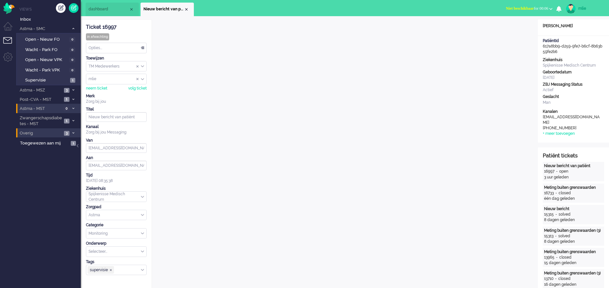
click at [66, 131] on span "3" at bounding box center [66, 133] width 5 height 5
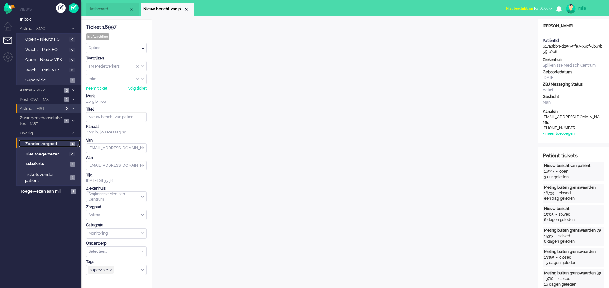
click at [62, 143] on span "Zonder zorgpad" at bounding box center [46, 144] width 43 height 6
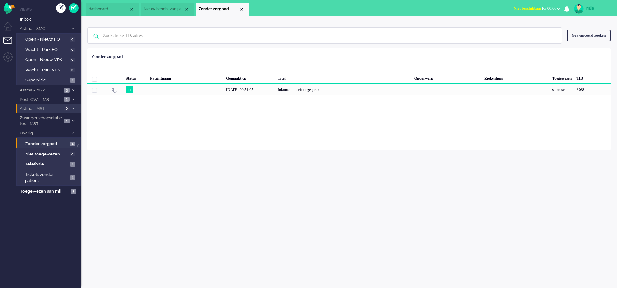
click at [75, 133] on span at bounding box center [73, 134] width 5 height 4
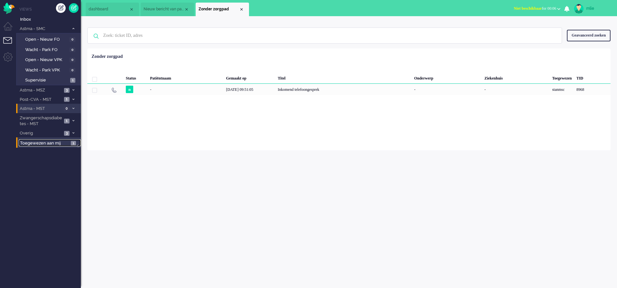
click at [46, 143] on span "Toegewezen aan mij" at bounding box center [44, 143] width 49 height 6
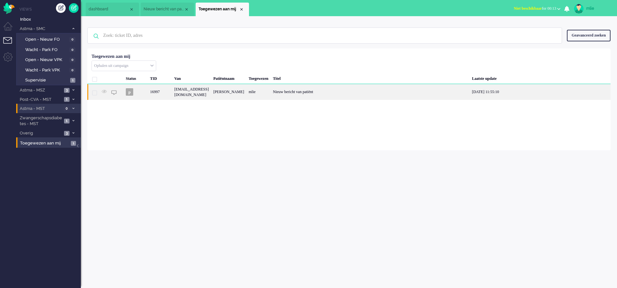
click at [335, 91] on div "Nieuw bericht van patiënt" at bounding box center [370, 92] width 199 height 16
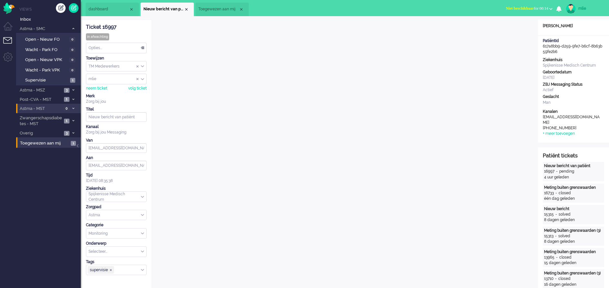
click at [514, 7] on span "Niet beschikbaar" at bounding box center [520, 8] width 28 height 5
click at [504, 30] on label "Online" at bounding box center [525, 28] width 51 height 5
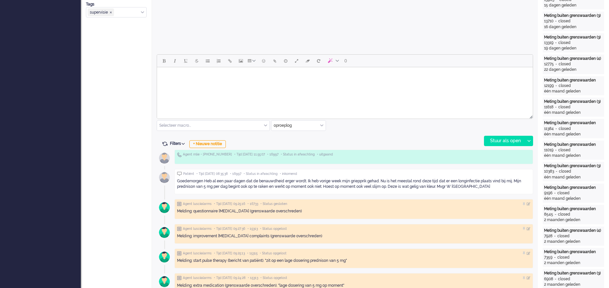
scroll to position [242, 0]
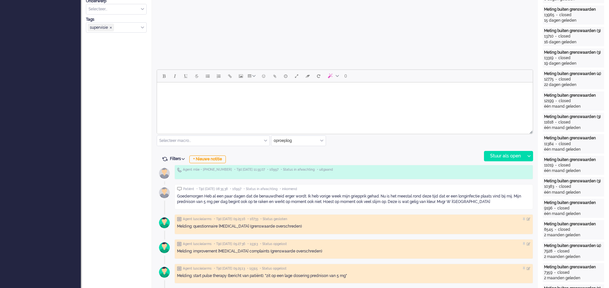
click at [173, 98] on html at bounding box center [345, 90] width 376 height 16
click at [193, 91] on body "U daarstraks geproken en" at bounding box center [345, 90] width 371 height 11
click at [223, 93] on body "U daarstraks gesproken en" at bounding box center [345, 90] width 371 height 11
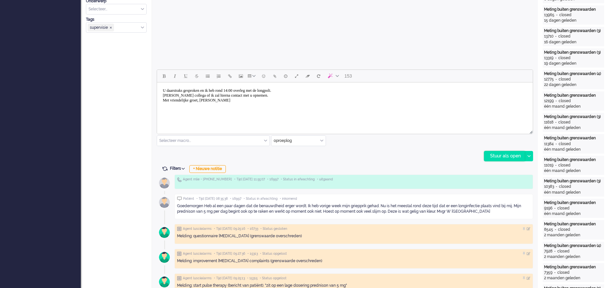
click at [494, 156] on div "Stuur als open" at bounding box center [505, 156] width 40 height 10
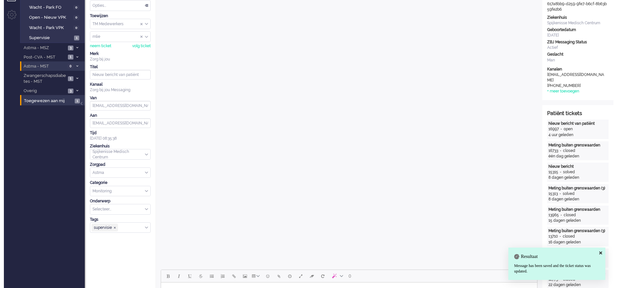
scroll to position [0, 0]
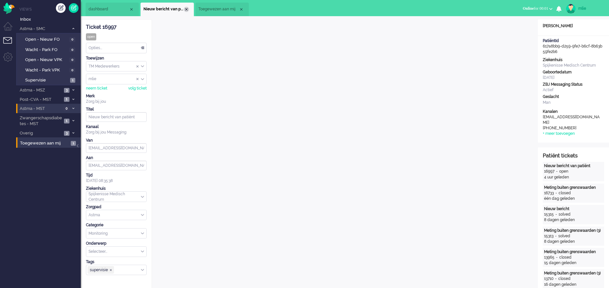
click at [186, 8] on div "Close tab" at bounding box center [186, 9] width 5 height 5
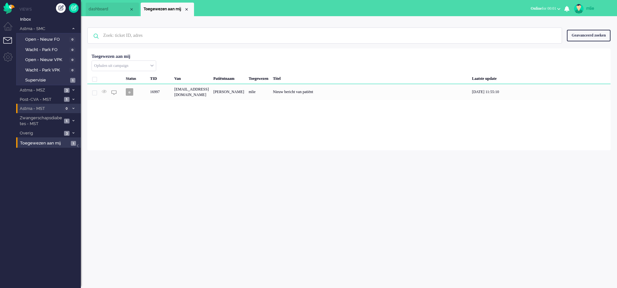
click at [187, 6] on li "Toegewezen aan mij" at bounding box center [167, 10] width 53 height 14
click at [186, 8] on div "Close tab" at bounding box center [186, 9] width 5 height 5
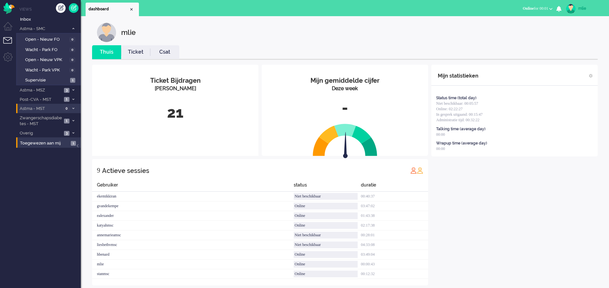
click at [137, 56] on link "Ticket" at bounding box center [135, 51] width 29 height 7
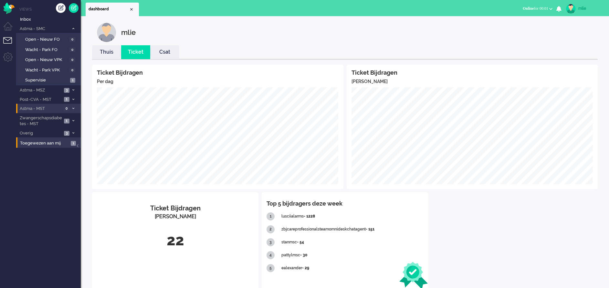
click at [105, 53] on link "Thuis" at bounding box center [106, 51] width 29 height 7
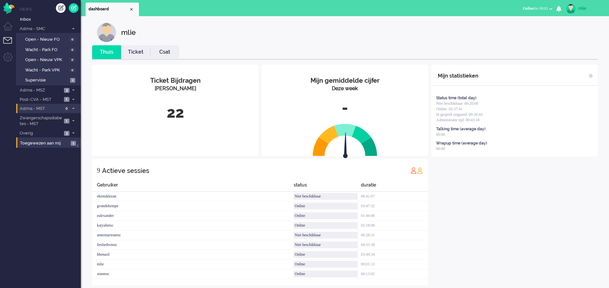
click at [580, 8] on div "mlie" at bounding box center [591, 8] width 24 height 6
click at [564, 51] on link "Uitloggen" at bounding box center [583, 52] width 45 height 6
